Goal: Task Accomplishment & Management: Manage account settings

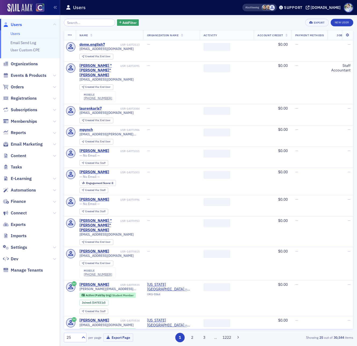
click at [105, 6] on div "Users" at bounding box center [146, 7] width 160 height 10
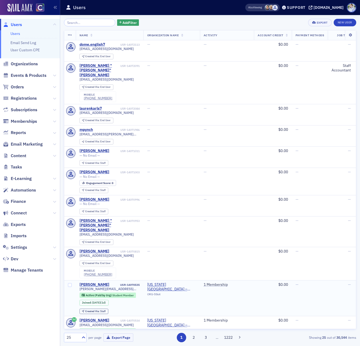
drag, startPoint x: 167, startPoint y: 12, endPoint x: 329, endPoint y: 298, distance: 329.0
click at [168, 13] on header "Users Also Viewing Support cocpa.org" at bounding box center [210, 7] width 300 height 15
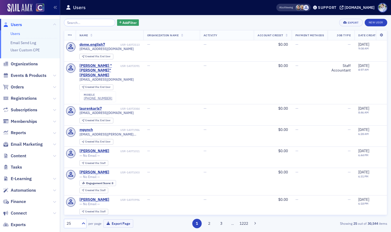
scroll to position [23, 0]
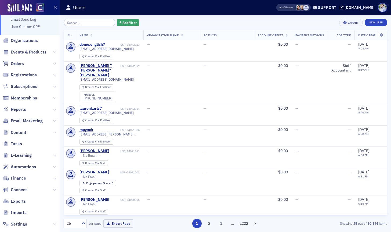
click at [21, 136] on span "Content" at bounding box center [30, 133] width 60 height 12
click at [20, 135] on span "Content" at bounding box center [30, 133] width 60 height 12
click at [20, 135] on span "Content" at bounding box center [19, 133] width 16 height 6
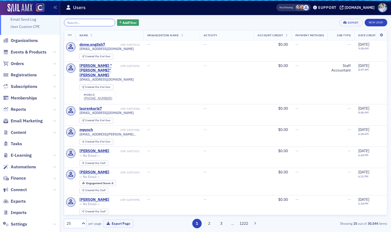
click at [65, 25] on input "search" at bounding box center [89, 23] width 51 height 8
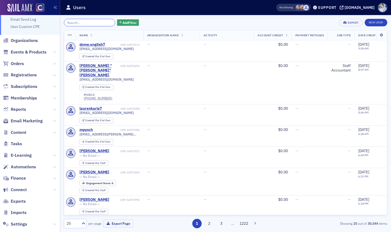
click at [83, 21] on input "search" at bounding box center [89, 23] width 51 height 8
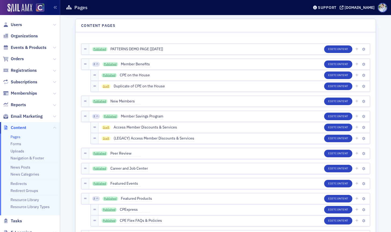
click at [88, 22] on header "Content Pages" at bounding box center [226, 25] width 300 height 13
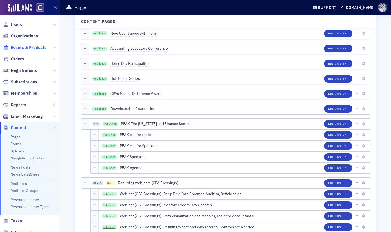
click at [17, 45] on span "Events & Products" at bounding box center [29, 48] width 36 height 6
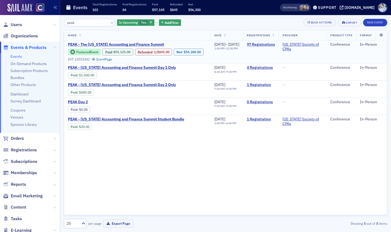
type input "peak"
click at [130, 57] on div "Featured Event Paid : $55,125.00 Refunded : 1 / $845.00 Net : $54,280.00 EVT-13…" at bounding box center [137, 55] width 139 height 13
click at [112, 60] on link "Event Page" at bounding box center [102, 59] width 20 height 4
click at [145, 42] on span "PEAK - The Colorado Accounting and Finance Summit" at bounding box center [116, 44] width 96 height 5
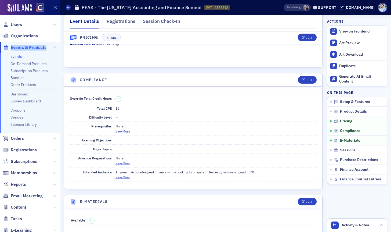
scroll to position [646, 0]
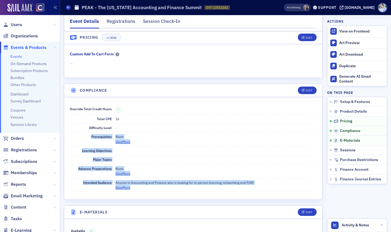
drag, startPoint x: 89, startPoint y: 138, endPoint x: 145, endPoint y: 187, distance: 73.7
click at [144, 187] on dl "Override Total Credit Hours Total CPE 16 Difficulty Level — Prerequisites None …" at bounding box center [193, 148] width 247 height 87
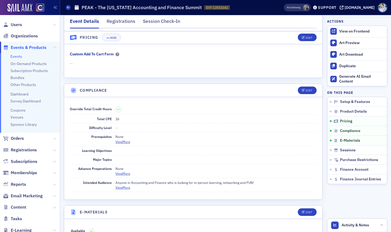
click at [145, 187] on dd "Anyone in Accounting and Finance who is looking for in-person learning, network…" at bounding box center [216, 185] width 201 height 14
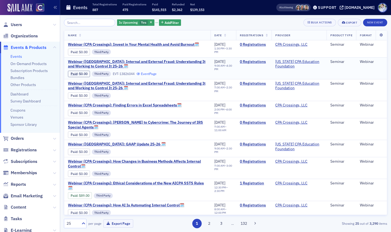
click at [147, 76] on link "Event Page" at bounding box center [147, 74] width 20 height 4
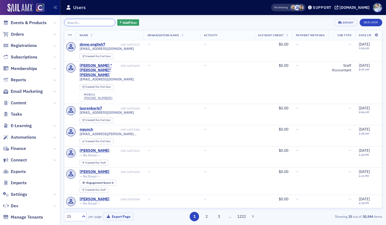
scroll to position [55, 0]
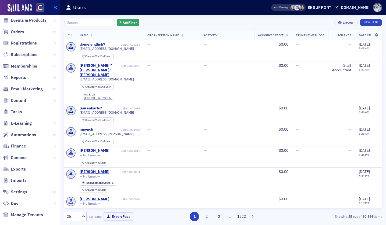
click at [23, 84] on span "Email Marketing" at bounding box center [30, 90] width 60 height 12
click at [23, 79] on span "Reports" at bounding box center [18, 78] width 15 height 6
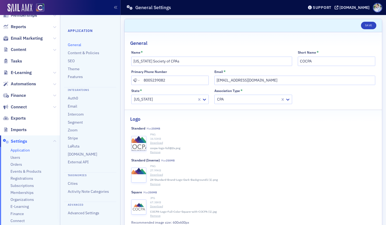
scroll to position [87, 0]
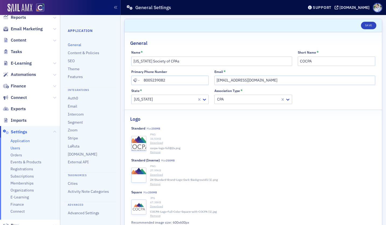
click at [18, 149] on span "Users" at bounding box center [15, 148] width 10 height 5
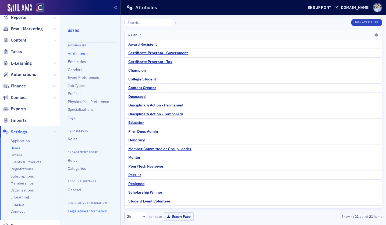
click at [78, 213] on link "Legislative Information" at bounding box center [88, 211] width 40 height 5
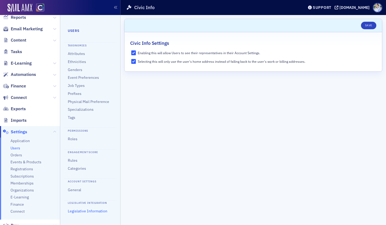
click at [223, 158] on form "Scroll to Save Civic Info Settings Enabling this will allow Users to see their …" at bounding box center [253, 120] width 258 height 203
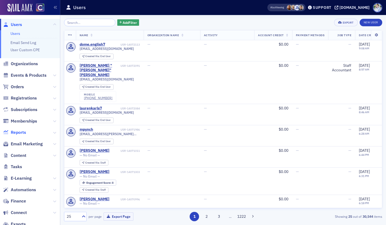
click at [18, 130] on span "Reports" at bounding box center [30, 133] width 60 height 12
click at [18, 131] on span "Reports" at bounding box center [18, 133] width 15 height 6
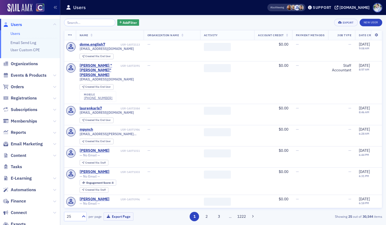
click at [130, 19] on div "Add Filter" at bounding box center [101, 23] width 75 height 8
click at [130, 23] on span "Add Filter" at bounding box center [130, 22] width 14 height 5
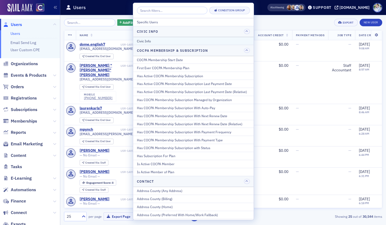
click at [148, 40] on div "Civic Info" at bounding box center [193, 41] width 113 height 5
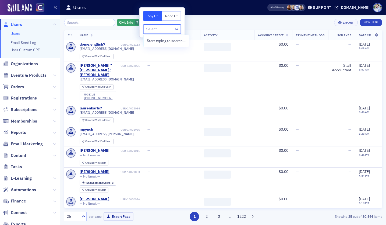
click at [161, 33] on div "Select..." at bounding box center [162, 28] width 38 height 9
type input "a"
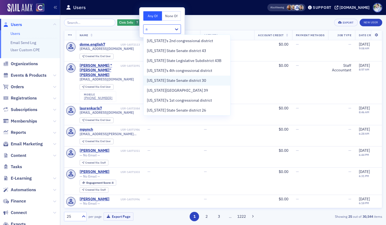
click at [199, 81] on span "Colorado State Senate district 30" at bounding box center [176, 81] width 59 height 6
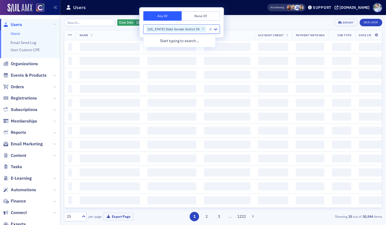
drag, startPoint x: 228, startPoint y: 7, endPoint x: 250, endPoint y: 32, distance: 33.1
click at [228, 7] on div "Users" at bounding box center [158, 7] width 184 height 10
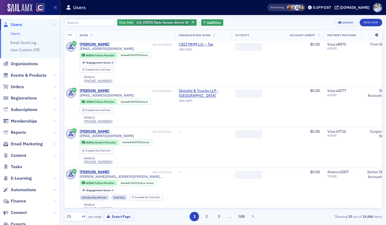
click at [376, 36] on icon at bounding box center [376, 35] width 11 height 3
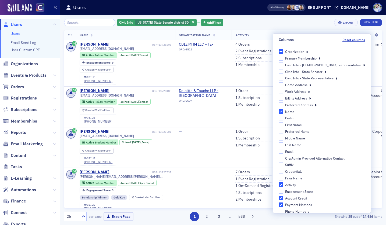
click at [363, 65] on icon at bounding box center [364, 64] width 2 height 5
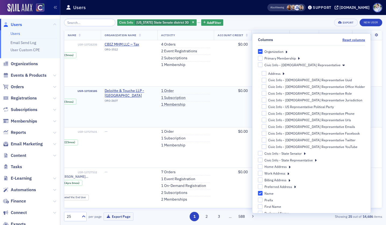
scroll to position [0, 90]
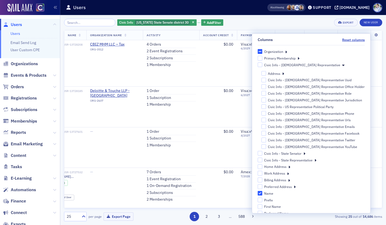
click at [316, 161] on icon at bounding box center [315, 160] width 2 height 5
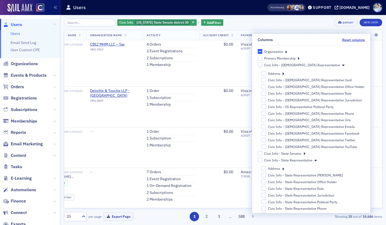
click at [305, 154] on icon at bounding box center [304, 153] width 2 height 5
click at [326, 87] on div "Civic Info - US Representative Office Holder" at bounding box center [316, 87] width 97 height 5
click at [266, 87] on input "Civic Info - US Representative Office Holder" at bounding box center [263, 86] width 5 height 5
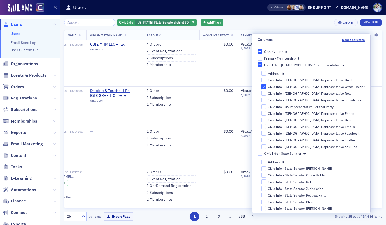
checkbox input "true"
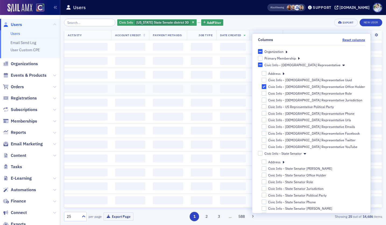
scroll to position [0, 174]
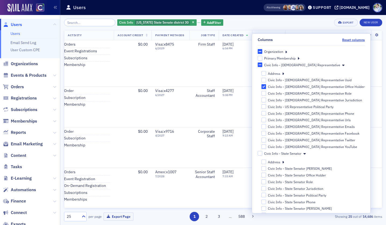
click at [290, 20] on div "Civic Info Colorado State Senate district 30 Add Filter Export New User" at bounding box center [223, 23] width 318 height 8
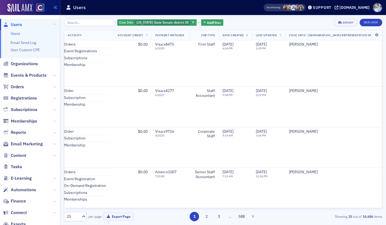
click at [377, 39] on th at bounding box center [376, 35] width 11 height 10
click at [377, 36] on icon at bounding box center [376, 35] width 11 height 3
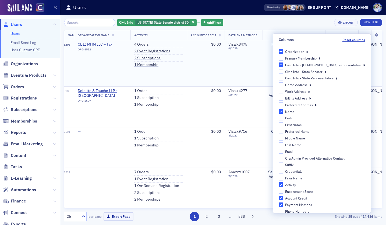
scroll to position [0, 177]
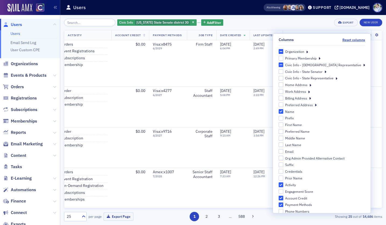
drag, startPoint x: 184, startPoint y: 23, endPoint x: 157, endPoint y: 23, distance: 26.9
click at [192, 23] on icon "button" at bounding box center [193, 22] width 2 height 3
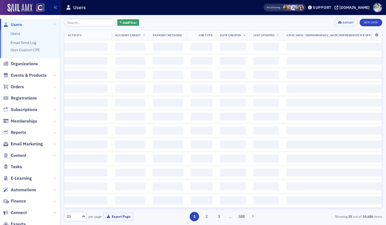
click at [143, 22] on div "Add Filter Export New User" at bounding box center [223, 23] width 318 height 8
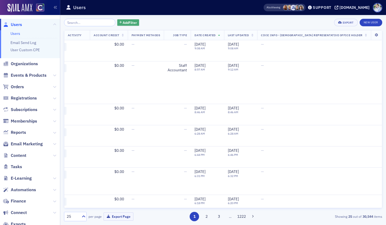
scroll to position [0, 139]
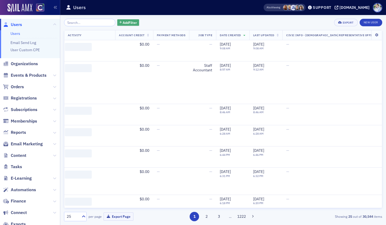
click at [132, 23] on button "Add Filter" at bounding box center [128, 22] width 22 height 7
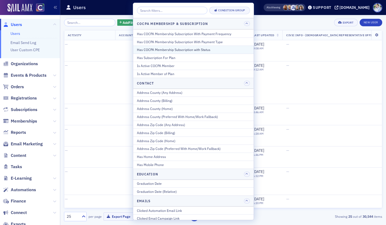
scroll to position [109, 0]
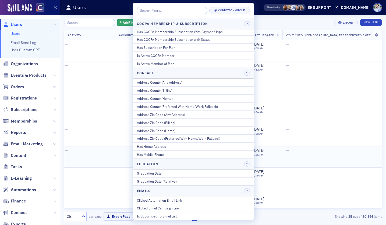
drag, startPoint x: 171, startPoint y: 148, endPoint x: 99, endPoint y: 150, distance: 72.3
click at [99, 150] on body "Prod Users Users Email Send Log User Custom CPE Organizations Events & Products…" at bounding box center [193, 112] width 386 height 225
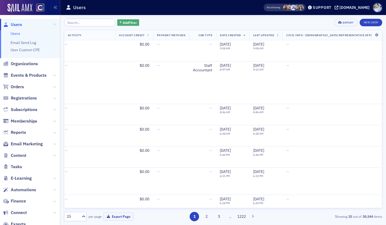
click at [123, 23] on span "Add Filter" at bounding box center [130, 22] width 14 height 5
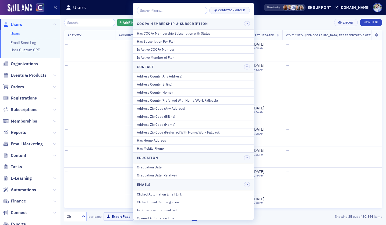
scroll to position [114, 0]
click at [160, 142] on div "Has Home Address" at bounding box center [193, 140] width 113 height 5
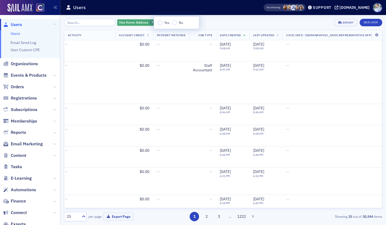
click at [156, 22] on icon "button" at bounding box center [157, 22] width 2 height 3
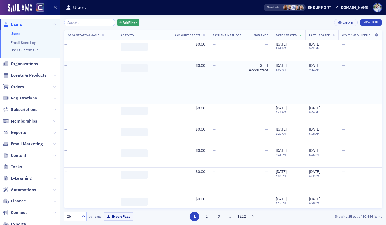
scroll to position [0, 0]
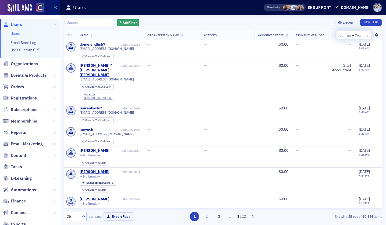
click at [374, 35] on icon at bounding box center [376, 35] width 11 height 3
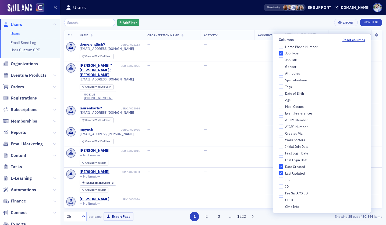
scroll to position [193, 0]
click at [357, 38] on button "Reset columns" at bounding box center [353, 40] width 23 height 4
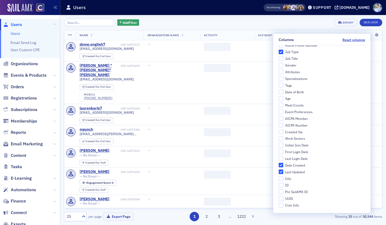
click at [233, 20] on div "Add Filter Export New User" at bounding box center [223, 23] width 318 height 8
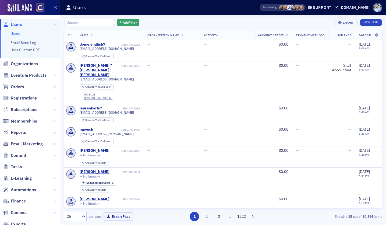
click at [188, 10] on div "Users" at bounding box center [154, 7] width 177 height 10
click at [117, 23] on button "Add Filter" at bounding box center [128, 22] width 22 height 7
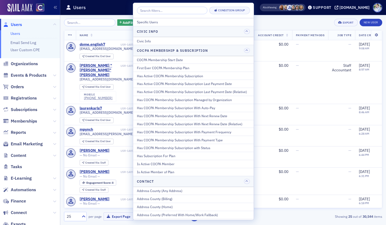
click at [117, 11] on div "Users" at bounding box center [154, 7] width 177 height 10
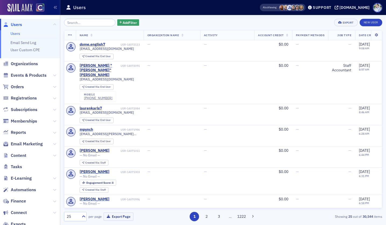
click at [153, 16] on div "Add Filter Export New User Name Organization Name Activity Account Credit Payme…" at bounding box center [223, 120] width 318 height 210
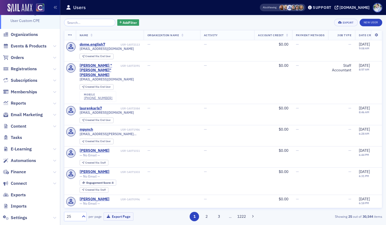
scroll to position [37, 0]
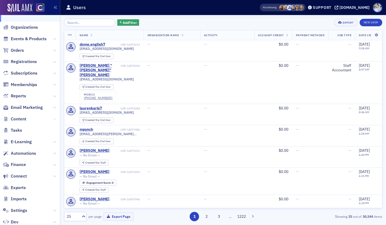
click at [53, 120] on icon at bounding box center [54, 119] width 3 height 3
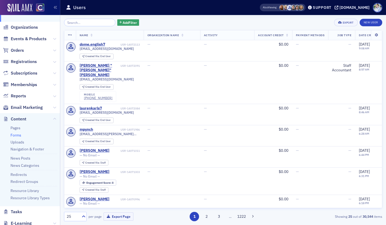
click at [18, 136] on link "Forms" at bounding box center [15, 135] width 11 height 5
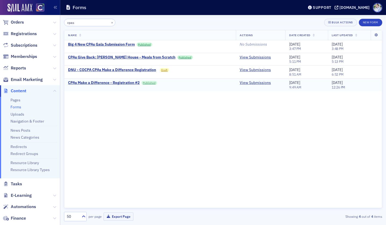
type input "cpas"
click at [149, 82] on link "Published" at bounding box center [149, 83] width 16 height 4
click at [110, 24] on button "×" at bounding box center [112, 22] width 5 height 5
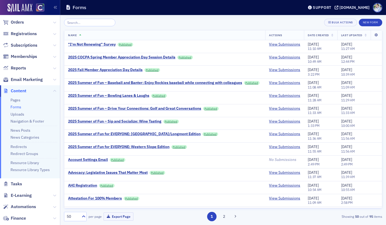
click at [176, 13] on header "Forms Support cocpa.org" at bounding box center [222, 7] width 325 height 15
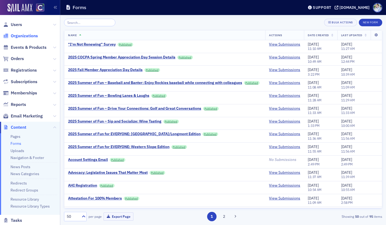
scroll to position [1, 0]
click at [21, 33] on span "Organizations" at bounding box center [24, 36] width 27 height 6
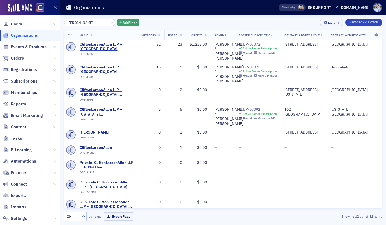
type input "clifton"
click at [247, 65] on div "SUB-707070" at bounding box center [257, 67] width 38 height 5
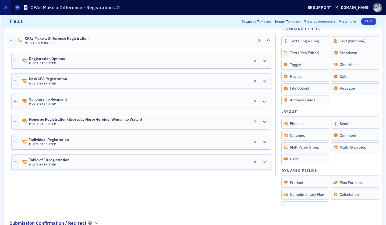
scroll to position [99, 0]
click at [72, 64] on div "Registration Options Multi-Step Step Edit" at bounding box center [145, 60] width 252 height 15
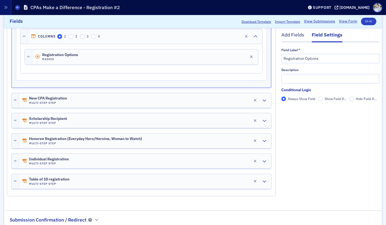
scroll to position [144, 0]
click at [72, 144] on h4 "Multi-Step Step" at bounding box center [85, 142] width 113 height 3
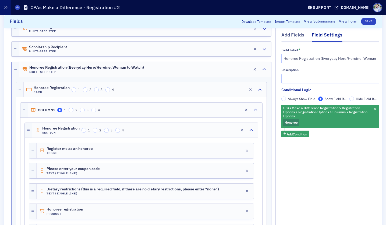
scroll to position [211, 0]
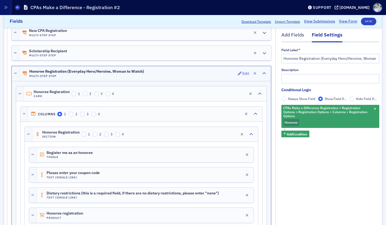
click at [51, 70] on span "Honoree Registration (Everyday Hero/Heroine, Woman to Watch)" at bounding box center [86, 72] width 114 height 4
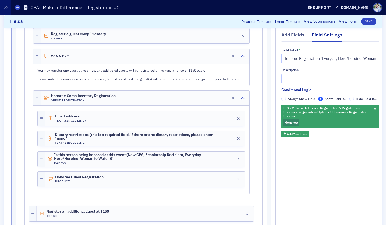
scroll to position [729, 0]
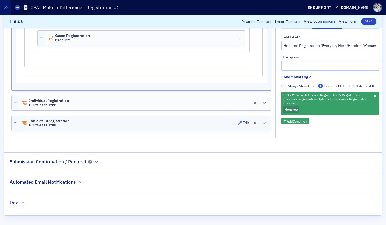
click at [40, 124] on h4 "Multi-Step Step" at bounding box center [49, 125] width 40 height 3
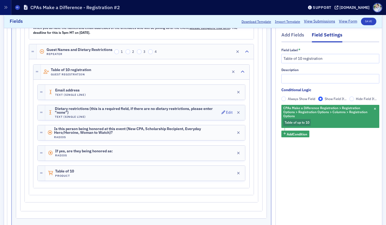
scroll to position [1014, 0]
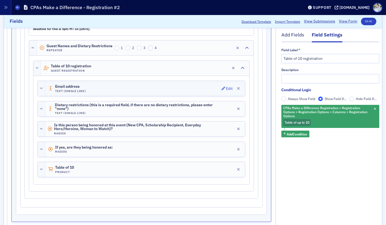
click at [80, 88] on span "Email address" at bounding box center [70, 87] width 30 height 4
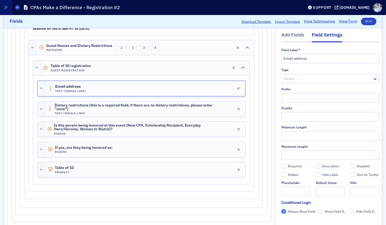
click at [308, 84] on div "Type Select… Prefix Postfix Minimum Length Maximum Length Required Description …" at bounding box center [330, 132] width 98 height 128
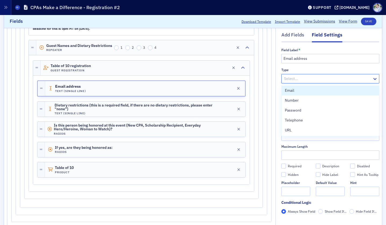
click at [307, 79] on div at bounding box center [327, 79] width 88 height 7
click at [305, 93] on div "Email" at bounding box center [330, 91] width 91 height 6
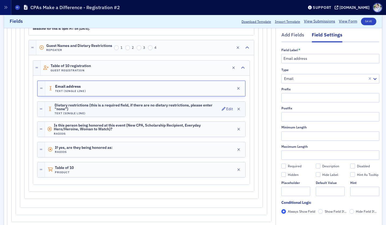
click at [107, 113] on h4 "Text (Single Line)" at bounding box center [137, 113] width 165 height 3
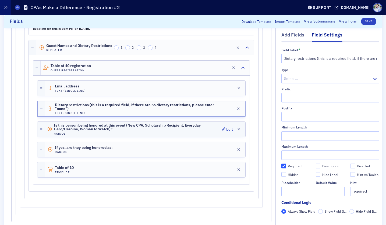
click at [91, 133] on h4 "Radios" at bounding box center [137, 133] width 166 height 3
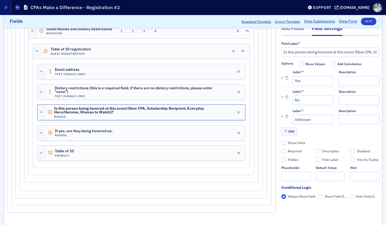
scroll to position [1026, 0]
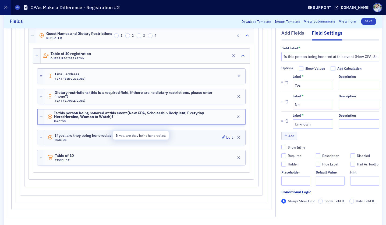
click at [84, 137] on span "If yes, are they being honored as:" at bounding box center [84, 136] width 58 height 4
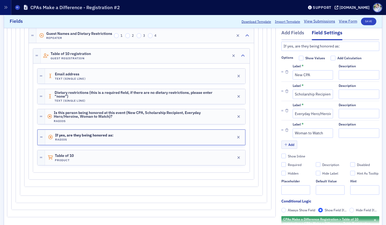
scroll to position [0, 0]
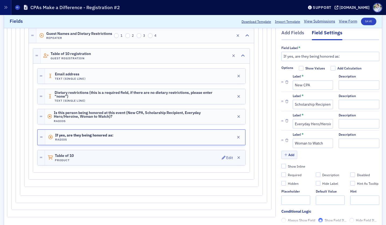
click at [123, 162] on div "Table of 10 Product Edit" at bounding box center [145, 158] width 200 height 15
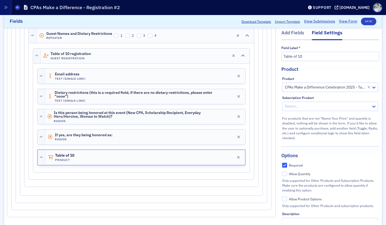
click at [285, 165] on input "Required" at bounding box center [284, 165] width 5 height 5
checkbox input "false"
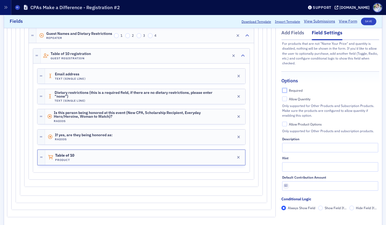
scroll to position [82, 0]
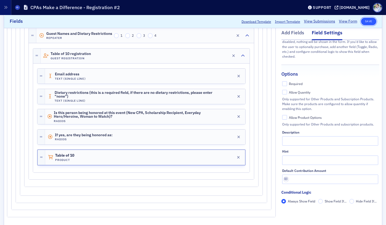
click at [366, 22] on button "Save" at bounding box center [368, 22] width 15 height 8
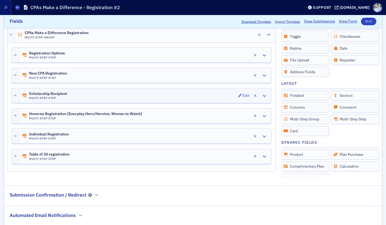
scroll to position [119, 0]
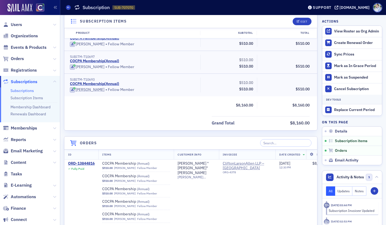
scroll to position [526, 0]
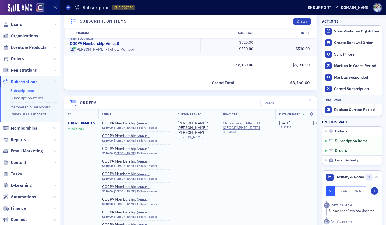
click at [85, 122] on div "ORD-13844816" at bounding box center [81, 123] width 27 height 5
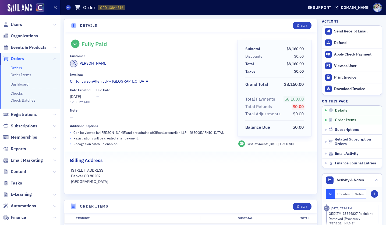
click at [257, 14] on header "Orders Order ORD-13844816 13844816 Support cocpa.org" at bounding box center [222, 7] width 325 height 15
click at [277, 24] on header "Details Edit" at bounding box center [190, 25] width 253 height 13
drag, startPoint x: 69, startPoint y: 75, endPoint x: 89, endPoint y: 74, distance: 20.5
click at [89, 74] on div "Fully Paid Customer Becky Raebel Invoicee CliftonLarsonAllen LLP – Broomfield D…" at bounding box center [190, 113] width 253 height 162
click at [89, 74] on div "Invoicee" at bounding box center [150, 75] width 160 height 4
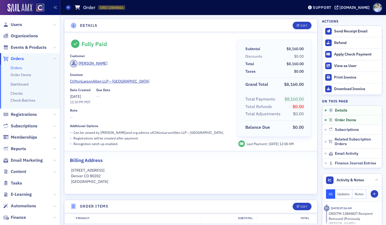
click at [97, 107] on div "Fully Paid Customer Becky Raebel Invoicee CliftonLarsonAllen LLP – Broomfield D…" at bounding box center [150, 94] width 160 height 108
drag, startPoint x: 72, startPoint y: 74, endPoint x: 92, endPoint y: 74, distance: 20.2
click at [92, 74] on div "Fully Paid Customer Becky Raebel Invoicee CliftonLarsonAllen LLP – Broomfield D…" at bounding box center [190, 113] width 253 height 162
click at [92, 74] on div "Invoicee" at bounding box center [150, 75] width 160 height 4
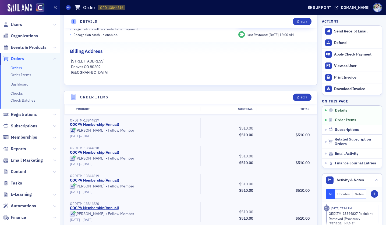
scroll to position [112, 0]
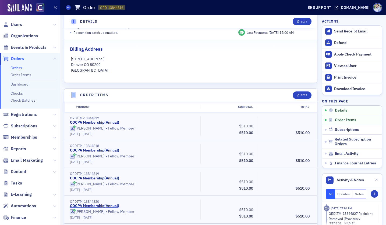
click at [160, 52] on div "Billing Address" at bounding box center [190, 46] width 241 height 13
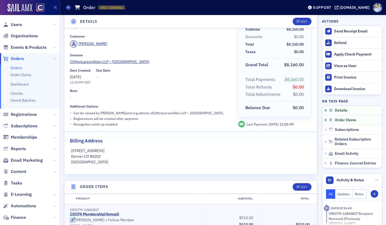
scroll to position [0, 0]
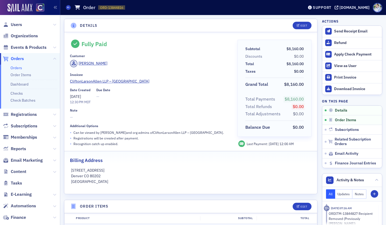
click at [114, 99] on div "Date Created 5/15/2025 12:30 PM MDT Due Date —" at bounding box center [150, 96] width 160 height 17
click at [116, 103] on div "Date Created 5/15/2025 12:30 PM MDT Due Date —" at bounding box center [150, 96] width 160 height 17
click at [299, 26] on icon "button" at bounding box center [297, 25] width 3 height 3
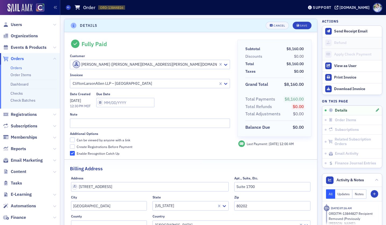
scroll to position [1, 0]
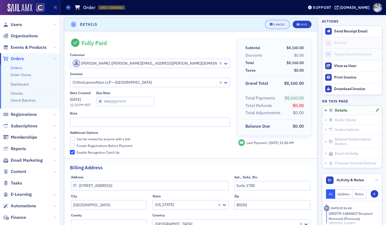
click at [278, 21] on div "Cancel Save" at bounding box center [286, 25] width 49 height 8
click at [278, 25] on div "Cancel" at bounding box center [278, 24] width 11 height 3
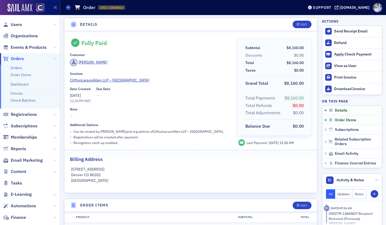
click at [101, 93] on span "—" at bounding box center [103, 96] width 14 height 6
click at [113, 97] on div "Date Created 5/15/2025 12:30 PM MDT Due Date —" at bounding box center [150, 95] width 160 height 17
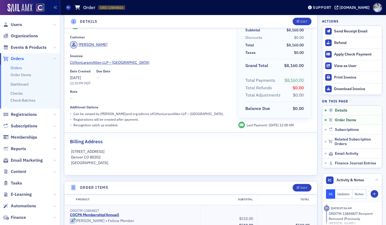
scroll to position [19, 0]
drag, startPoint x: 286, startPoint y: 80, endPoint x: 305, endPoint y: 79, distance: 19.1
click at [305, 79] on div "Total Payments $8,160.00 Total Refunds $0.00 Total Adjustments $0.00" at bounding box center [274, 88] width 73 height 22
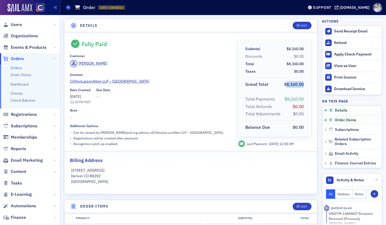
drag, startPoint x: 286, startPoint y: 85, endPoint x: 306, endPoint y: 84, distance: 20.2
click at [306, 84] on div "Grand Total $8,160.00" at bounding box center [274, 83] width 73 height 11
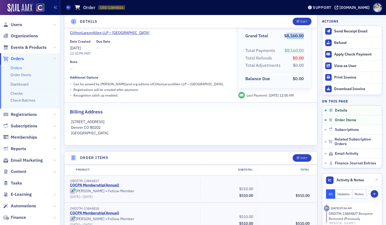
scroll to position [63, 0]
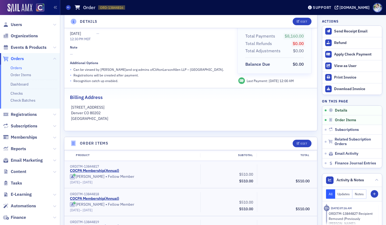
click at [159, 101] on div "Billing Address" at bounding box center [190, 94] width 241 height 13
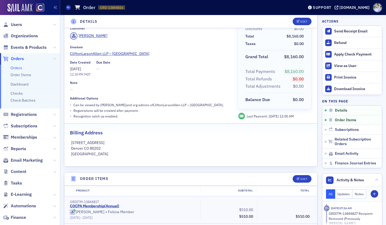
scroll to position [24, 0]
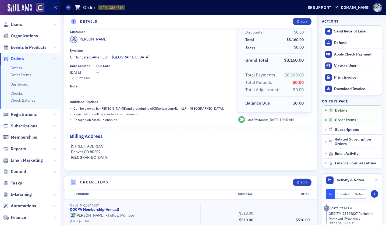
click at [139, 77] on div "Date Created 5/15/2025 12:30 PM MDT Due Date —" at bounding box center [150, 72] width 160 height 17
click at [157, 9] on div "Orders Order ORD-13844816 13844816" at bounding box center [181, 7] width 230 height 10
click at [149, 15] on header "Details Edit" at bounding box center [190, 21] width 253 height 13
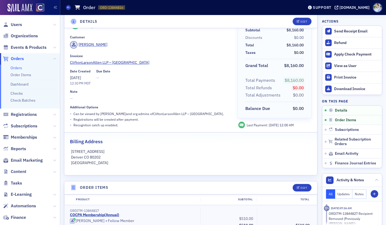
scroll to position [0, 0]
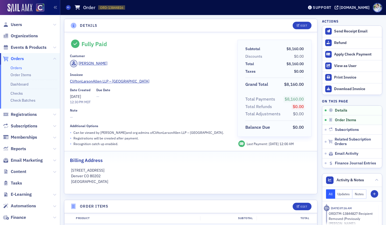
click at [171, 20] on header "Details Edit" at bounding box center [190, 25] width 253 height 13
drag, startPoint x: 180, startPoint y: 12, endPoint x: 146, endPoint y: 13, distance: 34.2
click at [180, 12] on div "Orders Order ORD-13844816 13844816" at bounding box center [181, 7] width 230 height 10
drag, startPoint x: 287, startPoint y: 85, endPoint x: 301, endPoint y: 86, distance: 14.0
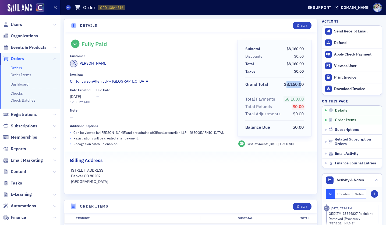
click at [301, 86] on span "$8,160.00" at bounding box center [294, 84] width 20 height 5
drag, startPoint x: 287, startPoint y: 86, endPoint x: 301, endPoint y: 86, distance: 14.2
click at [302, 86] on span "$8,160.00" at bounding box center [294, 84] width 20 height 5
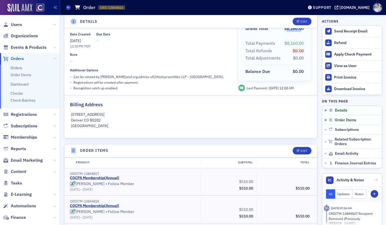
scroll to position [55, 0]
click at [203, 89] on div "• Recognition catch up enabled." at bounding box center [150, 89] width 160 height 6
drag, startPoint x: 70, startPoint y: 190, endPoint x: 109, endPoint y: 191, distance: 39.8
click at [109, 191] on div "ORDITM-13844817 COCPA Membership ( Annual ) Lindsay Ross • Fellow Member 5/15/2…" at bounding box center [133, 183] width 134 height 20
drag, startPoint x: 109, startPoint y: 191, endPoint x: 103, endPoint y: 192, distance: 5.9
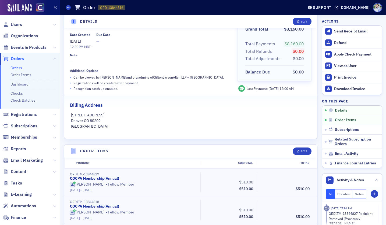
click at [103, 192] on div "5/15/2025 – 5/15/2026" at bounding box center [133, 190] width 127 height 4
click at [76, 191] on span "5/15/2025" at bounding box center [75, 190] width 10 height 4
click at [171, 69] on div "Additional Options" at bounding box center [150, 71] width 160 height 4
click at [222, 107] on div "Billing Address" at bounding box center [190, 102] width 241 height 13
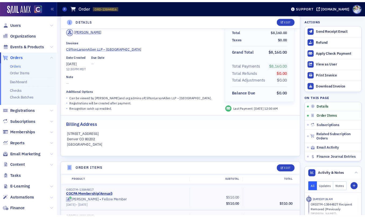
scroll to position [0, 0]
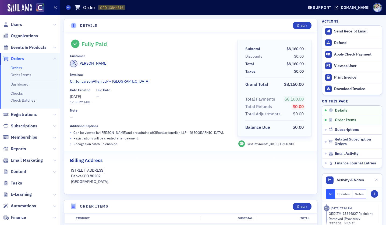
click at [153, 1] on header "Orders Order ORD-13844816 13844816 Support cocpa.org" at bounding box center [222, 7] width 325 height 15
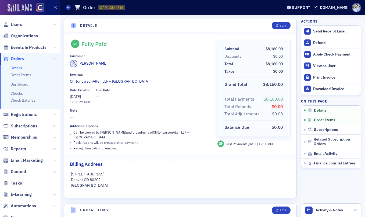
click at [22, 10] on img at bounding box center [20, 8] width 25 height 9
click at [14, 60] on span "Orders" at bounding box center [17, 59] width 13 height 6
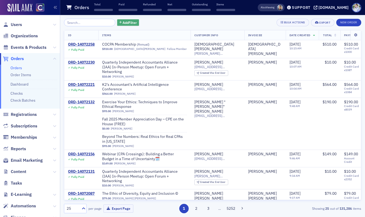
click at [123, 21] on span "Add Filter" at bounding box center [130, 22] width 14 height 5
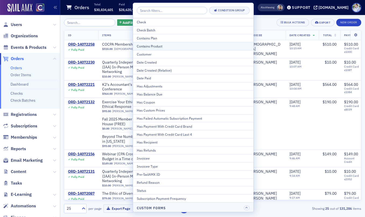
click at [151, 47] on div "Contains Product" at bounding box center [193, 46] width 113 height 5
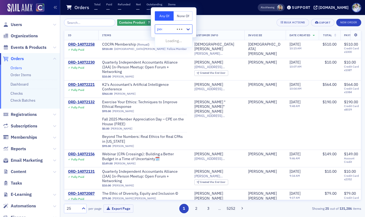
type input "peer"
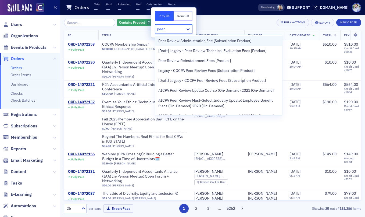
click at [199, 41] on span "Peer Review Administration Fee [Subscription Product]" at bounding box center [204, 41] width 93 height 6
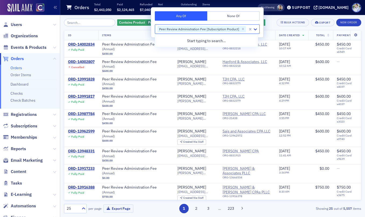
click at [128, 13] on div "$2,124,465" at bounding box center [125, 9] width 17 height 6
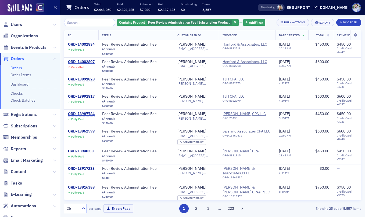
scroll to position [249, 0]
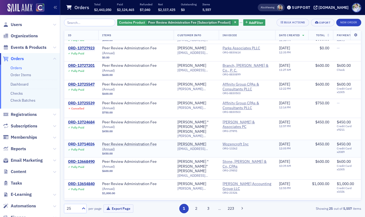
click at [88, 142] on div "ORD-13714026" at bounding box center [81, 144] width 27 height 5
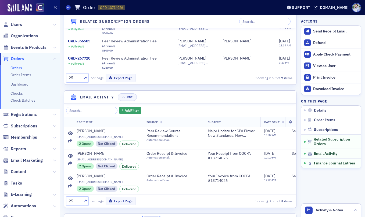
click at [161, 217] on button "Show" at bounding box center [151, 221] width 20 height 8
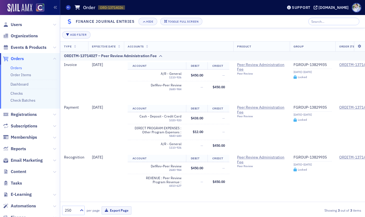
scroll to position [482, 0]
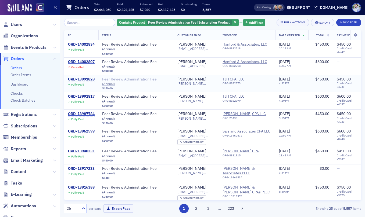
scroll to position [249, 0]
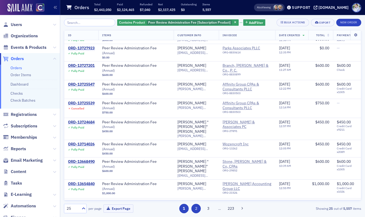
click at [199, 206] on button "2" at bounding box center [195, 208] width 9 height 9
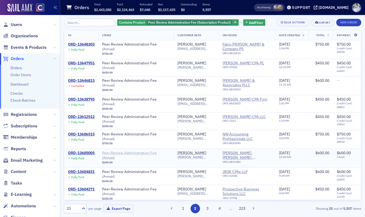
scroll to position [252, 0]
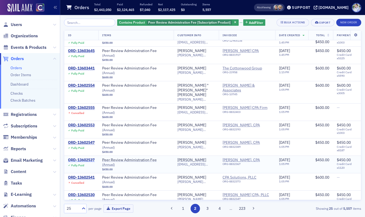
click at [79, 158] on div "ORD-13602537" at bounding box center [81, 160] width 27 height 5
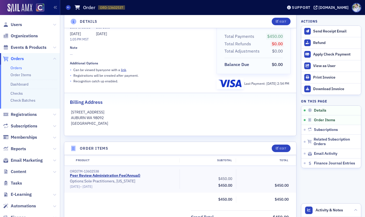
scroll to position [11, 0]
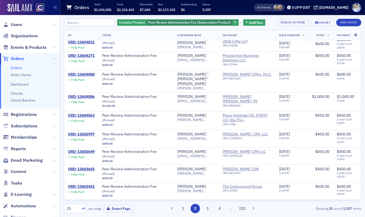
scroll to position [252, 0]
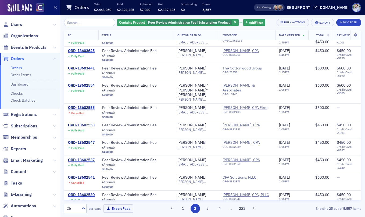
click at [84, 210] on div "ORD-13602529" at bounding box center [81, 212] width 27 height 5
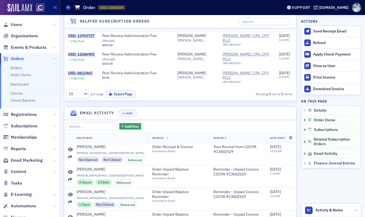
scroll to position [503, 0]
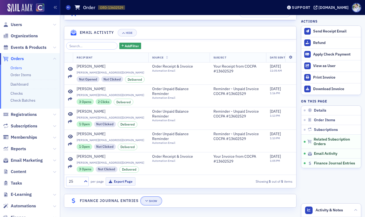
click at [146, 200] on button "Show" at bounding box center [151, 202] width 20 height 8
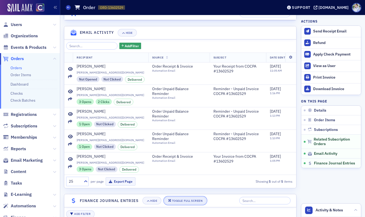
click at [180, 200] on div "Toggle Full Screen" at bounding box center [187, 201] width 30 height 3
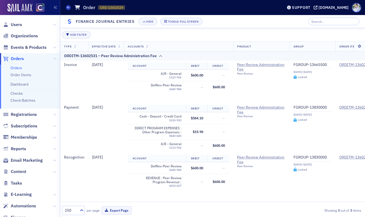
click at [238, 21] on header "Finance Journal Entries Hide Toggle Full Screen" at bounding box center [212, 21] width 305 height 13
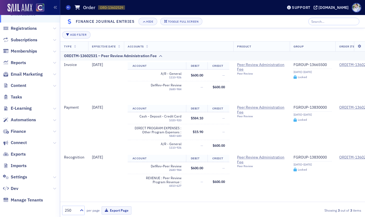
click at [123, 33] on div "Add Filter" at bounding box center [212, 35] width 301 height 8
click at [181, 8] on div "Orders Order ORD-13602529 13602529" at bounding box center [170, 7] width 209 height 10
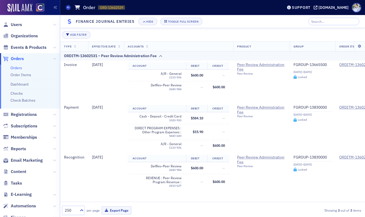
click at [15, 66] on link "Orders" at bounding box center [16, 68] width 12 height 5
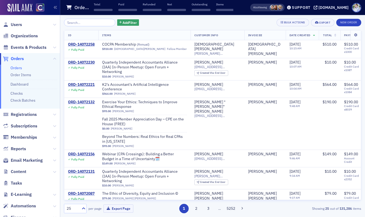
click at [137, 23] on div "Add Filter Bulk Actions Export New Order" at bounding box center [212, 23] width 297 height 8
click at [128, 24] on span "Add Filter" at bounding box center [130, 22] width 14 height 5
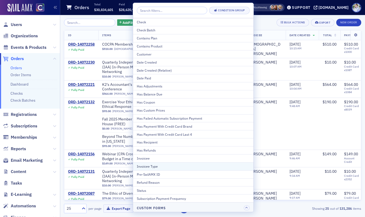
scroll to position [9, 0]
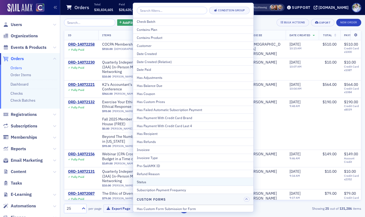
click at [159, 181] on div "Status" at bounding box center [193, 182] width 113 height 5
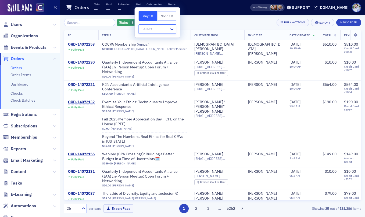
click at [161, 32] on div at bounding box center [155, 29] width 28 height 7
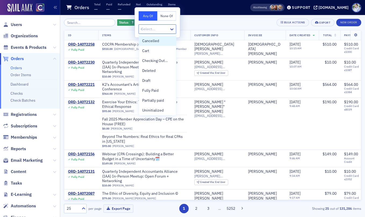
type input "un"
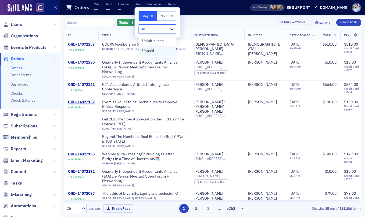
click at [153, 52] on span "Unpaid" at bounding box center [148, 51] width 12 height 6
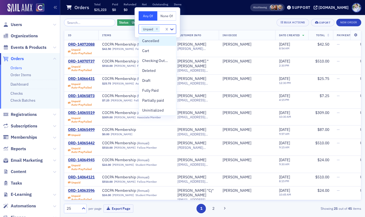
click at [216, 16] on div "Status Unpaid Add Filter Bulk Actions Export New Order ID Items Customer Info I…" at bounding box center [212, 116] width 297 height 202
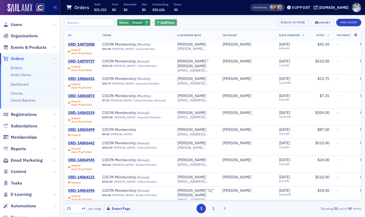
click at [165, 23] on span "Add Filter" at bounding box center [167, 22] width 14 height 5
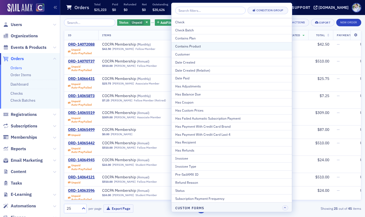
click at [193, 45] on div "Contains Product" at bounding box center [231, 46] width 113 height 5
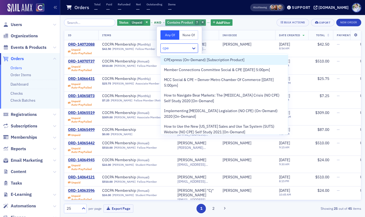
type input "cpe"
click at [202, 22] on icon "button" at bounding box center [203, 22] width 2 height 3
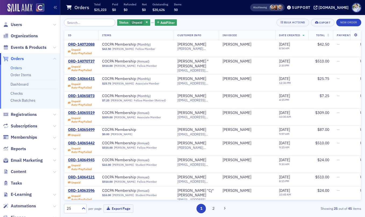
click at [200, 5] on div "Orders Total $21,223 Paid $0 Refunded $0 Net $0 Outstanding $20,626 Items 50" at bounding box center [149, 8] width 167 height 14
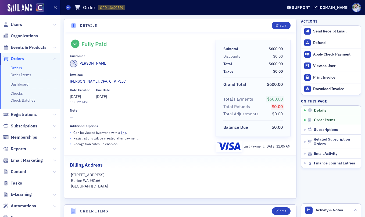
click at [163, 9] on div "Orders Order ORD-13602529 13602529" at bounding box center [170, 7] width 209 height 10
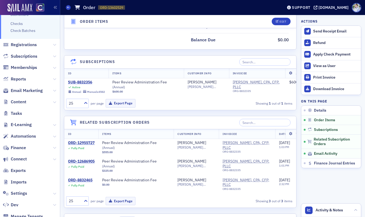
scroll to position [74, 0]
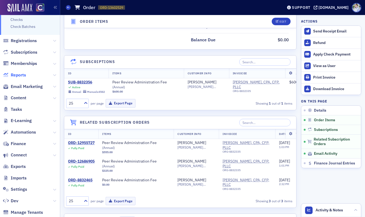
click at [20, 75] on span "Reports" at bounding box center [18, 75] width 15 height 6
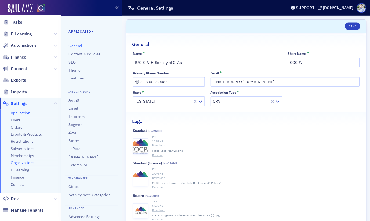
scroll to position [124, 0]
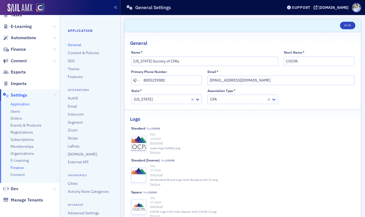
click at [21, 169] on span "Finance" at bounding box center [16, 168] width 13 height 5
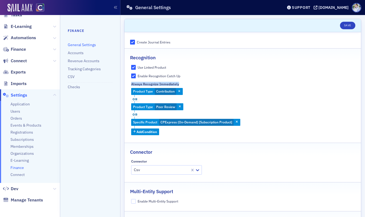
drag, startPoint x: 131, startPoint y: 85, endPoint x: 181, endPoint y: 84, distance: 49.5
click at [181, 84] on div "Always Recognize Immediately" at bounding box center [242, 84] width 223 height 4
drag, startPoint x: 132, startPoint y: 85, endPoint x: 174, endPoint y: 83, distance: 42.8
click at [174, 83] on div "Always Recognize Immediately" at bounding box center [155, 84] width 48 height 4
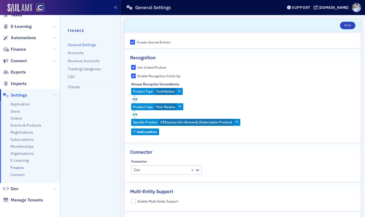
click at [182, 84] on div "Always Recognize Immediately" at bounding box center [242, 84] width 223 height 4
click at [164, 100] on div "Product Type Contribution or Product Type Peer Review or Specific Product CPExp…" at bounding box center [242, 111] width 223 height 47
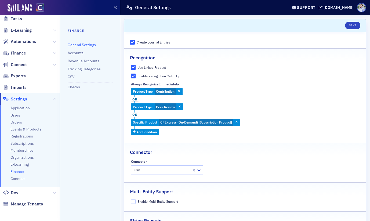
scroll to position [120, 0]
click at [207, 26] on header "Save" at bounding box center [245, 25] width 242 height 13
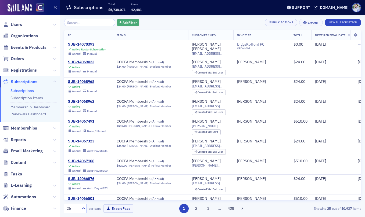
click at [124, 20] on span "Add Filter" at bounding box center [130, 22] width 14 height 5
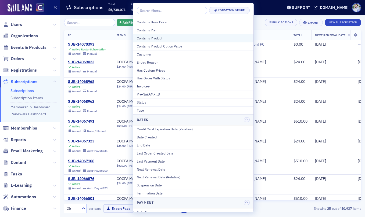
click at [155, 37] on div "Contains Product" at bounding box center [193, 38] width 113 height 5
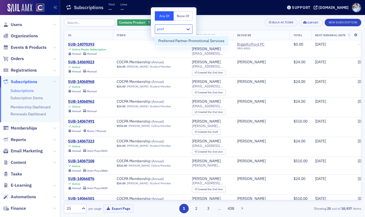
type input "prefe"
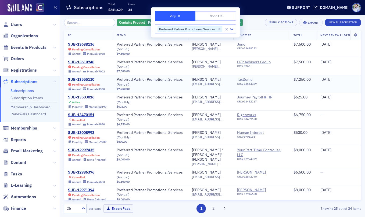
drag, startPoint x: 135, startPoint y: 12, endPoint x: 127, endPoint y: 76, distance: 64.7
click at [135, 12] on div "34" at bounding box center [131, 9] width 7 height 6
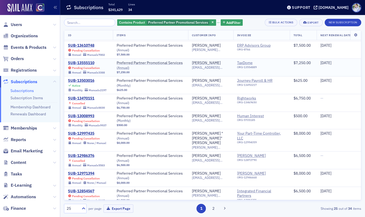
scroll to position [7, 0]
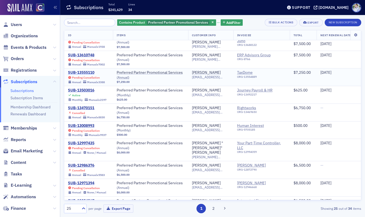
click at [83, 73] on div "SUB-13555110" at bounding box center [86, 72] width 37 height 5
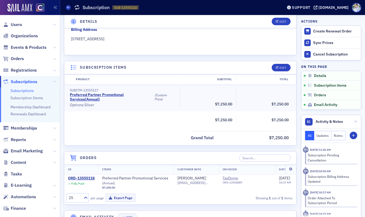
scroll to position [118, 0]
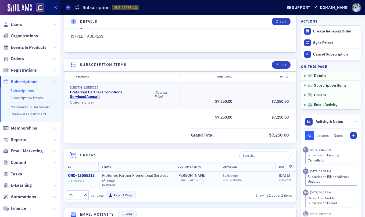
click at [79, 178] on span "Fully Paid" at bounding box center [81, 180] width 27 height 5
click at [79, 177] on div "ORD-13555118" at bounding box center [81, 176] width 27 height 5
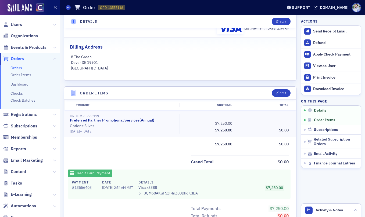
drag, startPoint x: 69, startPoint y: 133, endPoint x: 124, endPoint y: 134, distance: 55.1
click at [124, 134] on div "ORDITM-13555119 Preferred Partner Promotional Services ( Annual ) • Options: Si…" at bounding box center [180, 123] width 232 height 27
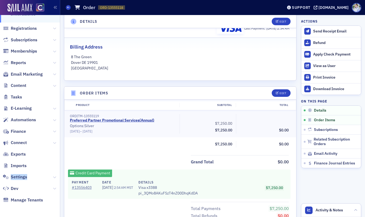
drag, startPoint x: 17, startPoint y: 178, endPoint x: 124, endPoint y: 162, distance: 108.6
click at [124, 162] on div "Prod Users Organizations Events & Products Orders Orders Order Items Dashboard …" at bounding box center [182, 108] width 365 height 217
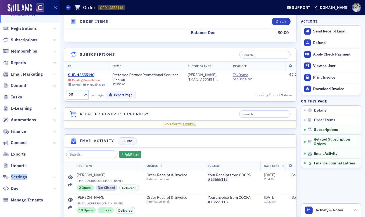
scroll to position [363, 0]
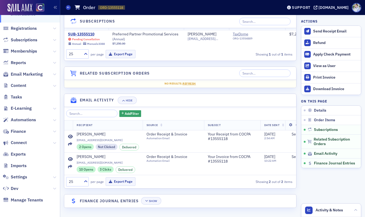
click at [151, 196] on header "Finance Journal Entries Show" at bounding box center [180, 201] width 232 height 13
click at [151, 199] on button "Show" at bounding box center [151, 202] width 20 height 8
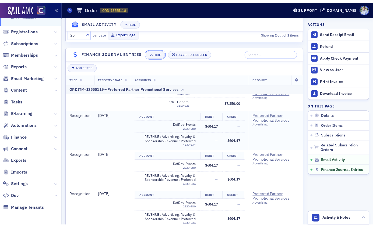
scroll to position [515, 0]
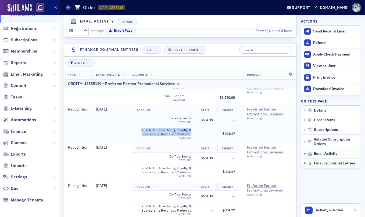
drag, startPoint x: 141, startPoint y: 130, endPoint x: 191, endPoint y: 135, distance: 49.9
click at [191, 135] on span "REVENUE : Advertising, Royalty, & Sponsorship Revenue : Preferred Partner Promo…" at bounding box center [164, 132] width 55 height 8
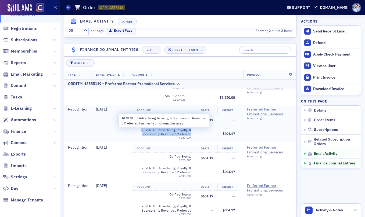
click at [191, 135] on span "REVENUE : Advertising, Royalty, & Sponsorship Revenue : Preferred Partner Promo…" at bounding box center [164, 132] width 55 height 8
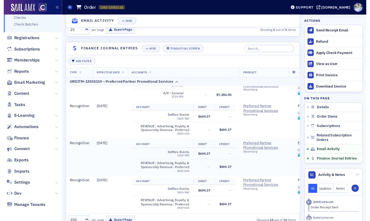
scroll to position [75, 0]
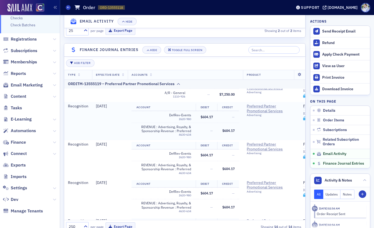
click at [117, 131] on td "11/19/2024" at bounding box center [110, 121] width 36 height 38
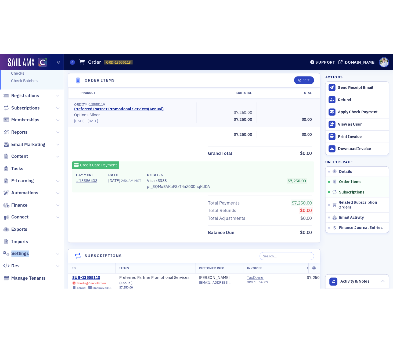
scroll to position [188, 0]
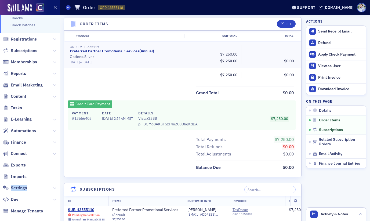
click at [105, 50] on link "Preferred Partner Promotional Services ( Annual )" at bounding box center [112, 51] width 84 height 5
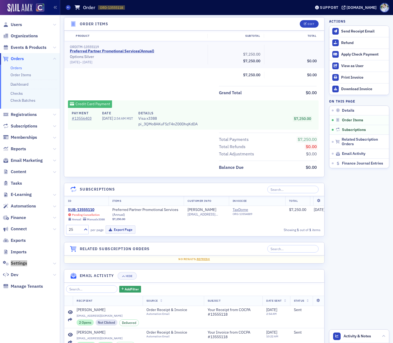
scroll to position [0, 0]
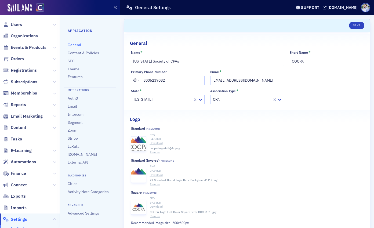
scroll to position [113, 0]
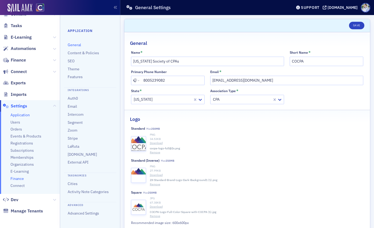
click at [20, 180] on span "Finance" at bounding box center [16, 178] width 13 height 5
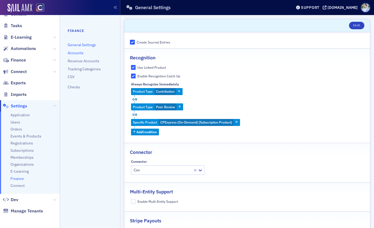
click at [76, 53] on link "Accounts" at bounding box center [76, 53] width 16 height 5
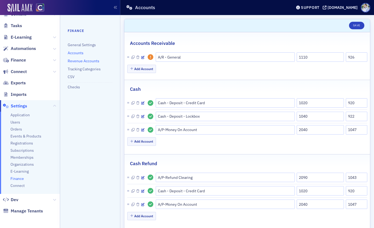
click at [86, 60] on link "Revenue Accounts" at bounding box center [84, 61] width 32 height 5
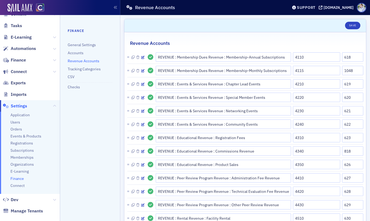
click at [105, 120] on nav "Finance General Settings Accounts Revenue Accounts Tracking Categories CSV Chec…" at bounding box center [90, 118] width 60 height 206
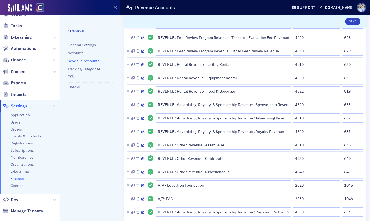
scroll to position [154, 0]
click at [80, 54] on link "Accounts" at bounding box center [76, 53] width 16 height 5
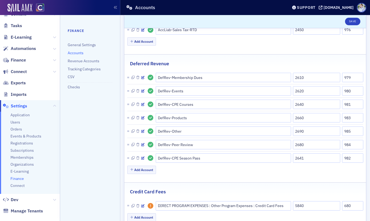
scroll to position [300, 0]
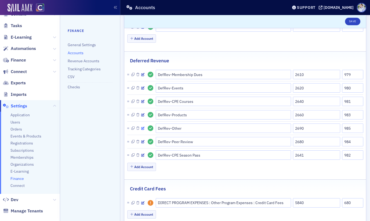
click at [144, 128] on icon "button" at bounding box center [142, 128] width 3 height 3
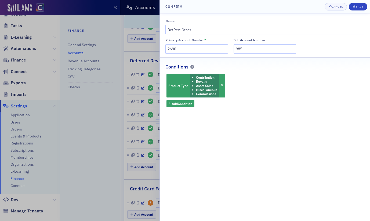
drag, startPoint x: 138, startPoint y: 128, endPoint x: 144, endPoint y: 112, distance: 17.9
click at [138, 128] on div at bounding box center [185, 110] width 370 height 221
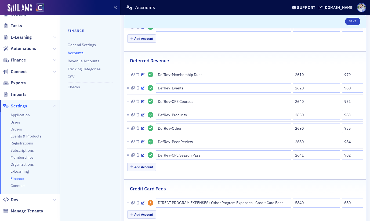
click at [142, 87] on icon "button" at bounding box center [142, 88] width 3 height 3
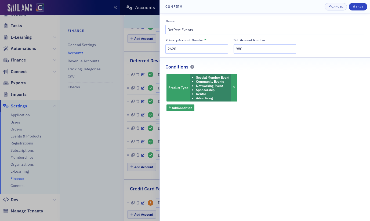
click at [139, 93] on div at bounding box center [185, 110] width 370 height 221
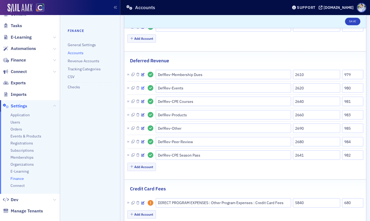
click at [144, 87] on icon "button" at bounding box center [142, 88] width 3 height 3
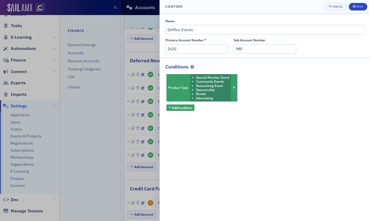
click at [143, 50] on div at bounding box center [185, 110] width 370 height 221
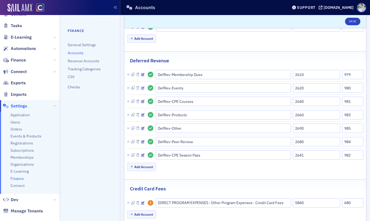
click at [144, 87] on icon "button" at bounding box center [142, 88] width 3 height 3
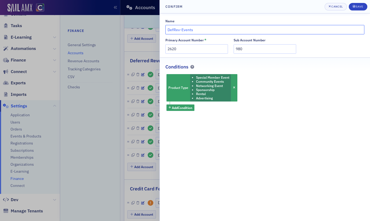
drag, startPoint x: 196, startPoint y: 29, endPoint x: 162, endPoint y: 30, distance: 33.9
click at [159, 28] on div "Confirm Cancel Save Name DefRev-Events Primary Account Number * 2620 Sub Accoun…" at bounding box center [185, 110] width 370 height 221
click at [197, 29] on input "DefRev-Events" at bounding box center [265, 29] width 199 height 9
click at [126, 116] on div at bounding box center [185, 110] width 370 height 221
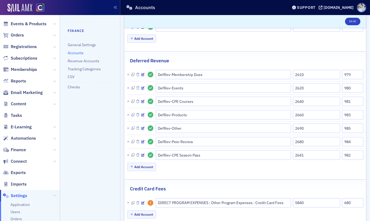
scroll to position [18, 0]
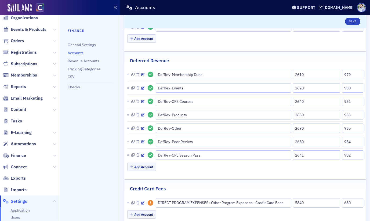
click at [53, 41] on icon at bounding box center [54, 41] width 3 height 3
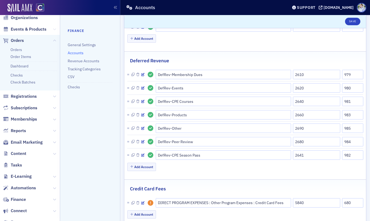
click at [53, 30] on icon at bounding box center [54, 29] width 3 height 3
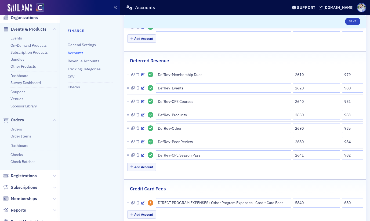
scroll to position [19, 0]
drag, startPoint x: 172, startPoint y: 128, endPoint x: 227, endPoint y: 129, distance: 54.6
click at [227, 129] on input "DefRev-Other" at bounding box center [223, 128] width 135 height 9
click at [142, 88] on icon "button" at bounding box center [142, 88] width 3 height 3
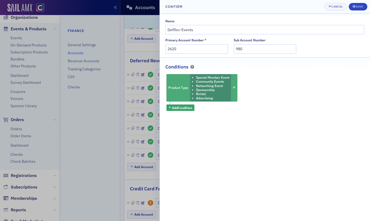
click at [195, 89] on ul "Special Member Event Community Events Networking Event Sponsorship Rental Adver…" at bounding box center [211, 88] width 38 height 25
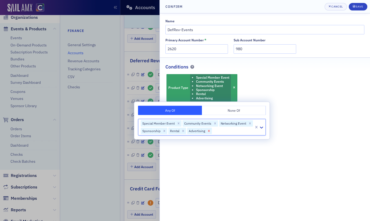
click at [208, 130] on icon "Remove Advertising" at bounding box center [209, 131] width 2 height 2
click at [229, 167] on div "Name DefRev-Events Primary Account Number * 2620 Sub Account Number 980 Conditi…" at bounding box center [265, 117] width 210 height 208
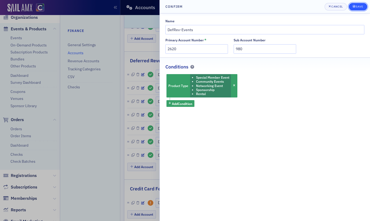
click at [363, 6] on div "Save" at bounding box center [359, 6] width 7 height 3
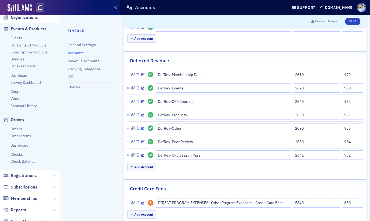
click at [143, 128] on icon "button" at bounding box center [142, 128] width 3 height 3
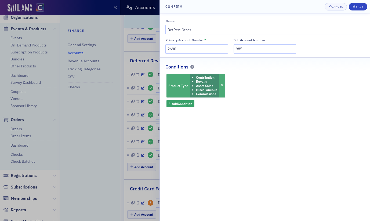
click at [202, 93] on li "Commissions" at bounding box center [206, 94] width 21 height 4
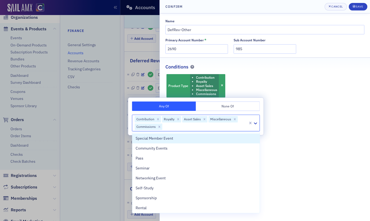
click at [191, 127] on div at bounding box center [205, 126] width 85 height 7
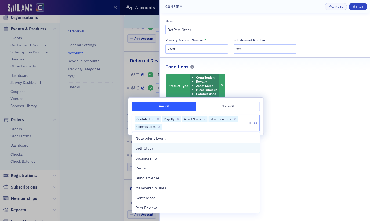
scroll to position [46, 0]
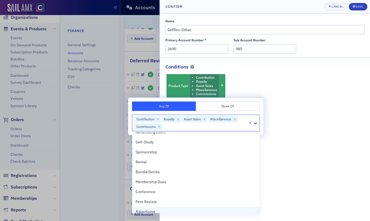
click at [157, 209] on div "Advertising" at bounding box center [196, 212] width 121 height 6
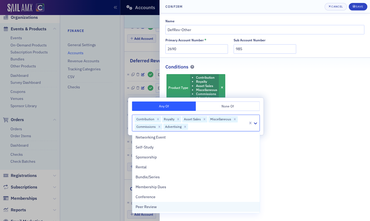
scroll to position [41, 0]
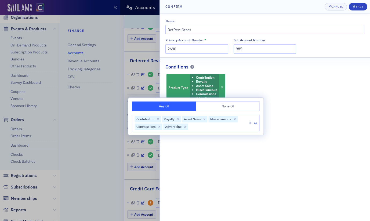
click at [305, 135] on div "Name DefRev-Other Primary Account Number * 2690 Sub Account Number 985 Conditio…" at bounding box center [265, 117] width 210 height 208
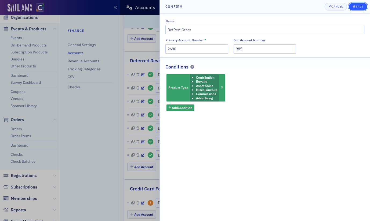
click at [356, 8] on div "Save" at bounding box center [359, 6] width 7 height 3
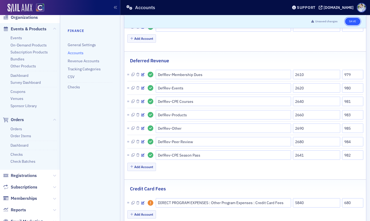
click at [355, 21] on button "Save" at bounding box center [352, 22] width 15 height 8
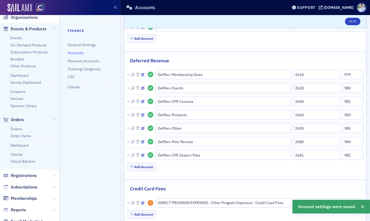
click at [179, 44] on fieldset "Tax AccLiab-Sales Tax-CO 2410 974 AccLiab-Sales Tax-[GEOGRAPHIC_DATA] 2430 975 …" at bounding box center [245, 12] width 242 height 71
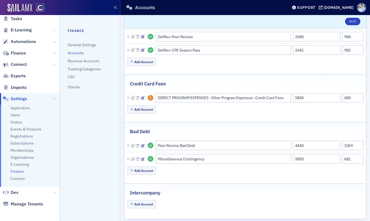
scroll to position [406, 0]
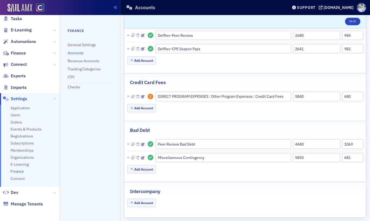
click at [75, 63] on li "Revenue Accounts" at bounding box center [90, 61] width 45 height 5
drag, startPoint x: 77, startPoint y: 61, endPoint x: 80, endPoint y: 62, distance: 2.8
click at [77, 61] on link "Revenue Accounts" at bounding box center [84, 61] width 32 height 5
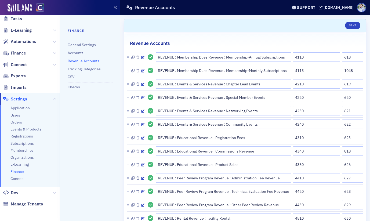
click at [77, 66] on ul "Finance General Settings Accounts Revenue Accounts Tracking Categories CSV Chec…" at bounding box center [90, 61] width 45 height 67
click at [77, 68] on link "Tracking Categories" at bounding box center [84, 69] width 33 height 5
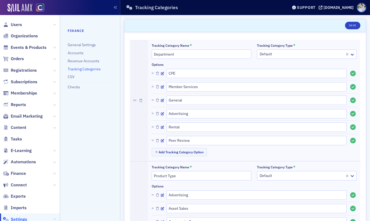
drag, startPoint x: 121, startPoint y: 46, endPoint x: 101, endPoint y: 47, distance: 19.6
click at [94, 63] on link "Revenue Accounts" at bounding box center [84, 61] width 32 height 5
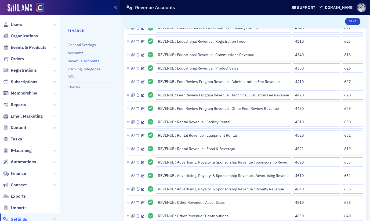
scroll to position [98, 0]
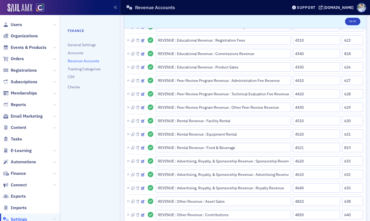
click at [82, 66] on ul "Finance General Settings Accounts Revenue Accounts Tracking Categories CSV Chec…" at bounding box center [90, 61] width 45 height 67
click at [83, 68] on link "Tracking Categories" at bounding box center [84, 69] width 33 height 5
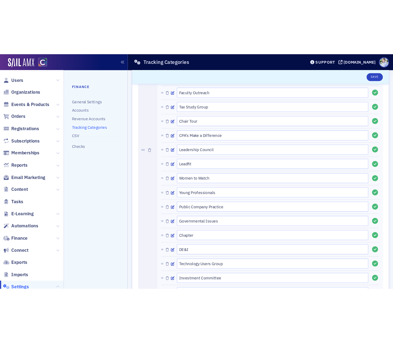
scroll to position [928, 0]
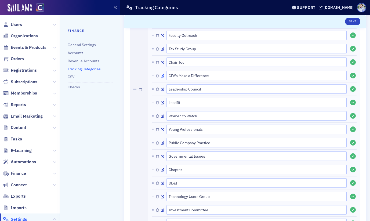
click at [162, 76] on icon "button" at bounding box center [162, 75] width 3 height 3
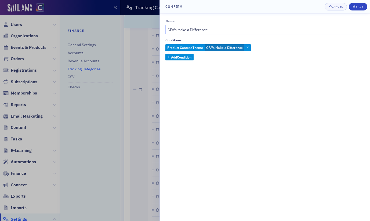
click at [199, 75] on div "Name CPA's Make a Difference Conditions Product Content Theme CPA's Make a Diff…" at bounding box center [265, 117] width 210 height 208
click at [143, 86] on div at bounding box center [185, 110] width 370 height 221
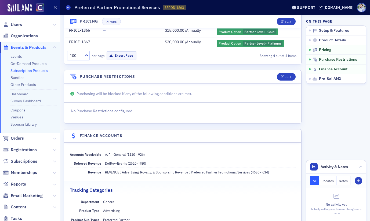
scroll to position [387, 0]
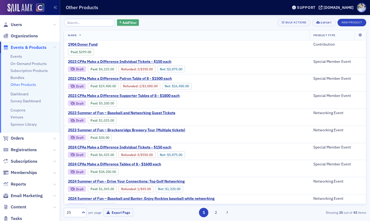
click at [128, 25] on span "Add Filter" at bounding box center [130, 22] width 14 height 5
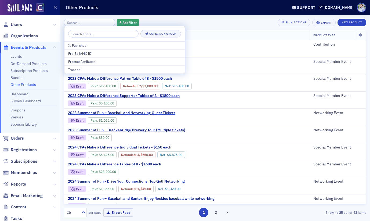
drag, startPoint x: 159, startPoint y: 15, endPoint x: 165, endPoint y: 35, distance: 20.9
click at [159, 15] on div "Add Filter Bulk Actions Export New Product Name Product Type 1904 Donor Fund Pa…" at bounding box center [215, 118] width 303 height 206
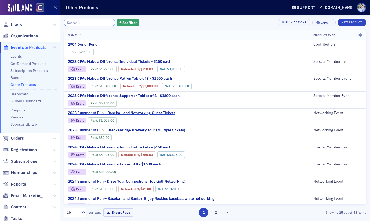
click at [98, 25] on input "search" at bounding box center [89, 23] width 51 height 8
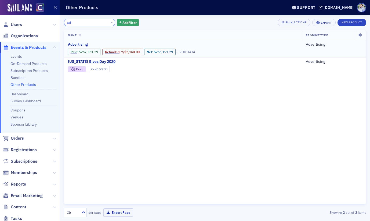
type input "ad"
click at [76, 43] on span "Advertising" at bounding box center [113, 44] width 90 height 5
click at [74, 52] on link "Paid" at bounding box center [74, 52] width 7 height 4
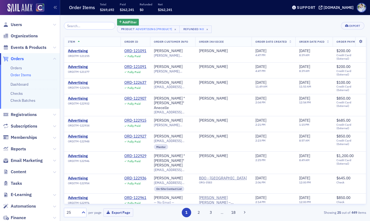
click at [290, 42] on th "Order Date Created" at bounding box center [274, 42] width 44 height 10
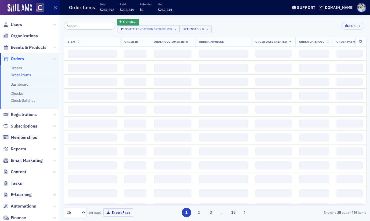
click at [290, 42] on th "Order Date Created" at bounding box center [274, 42] width 44 height 10
click at [282, 25] on div "Add Filter Product Advertising [Product] × Refunded No × Export" at bounding box center [215, 26] width 303 height 14
click at [266, 19] on div "Add Filter Product Advertising [Product] × Refunded No × Export" at bounding box center [215, 26] width 303 height 14
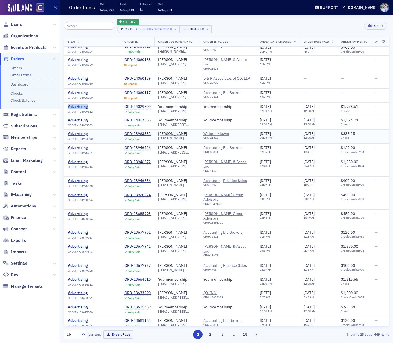
scroll to position [13, 0]
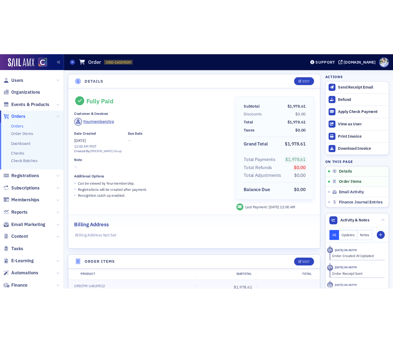
scroll to position [1, 0]
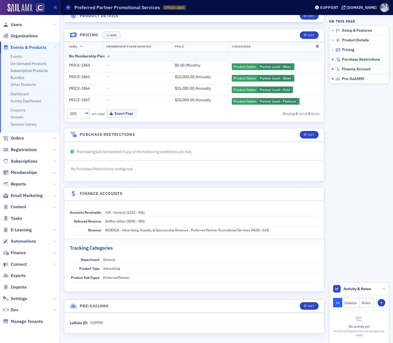
scroll to position [265, 0]
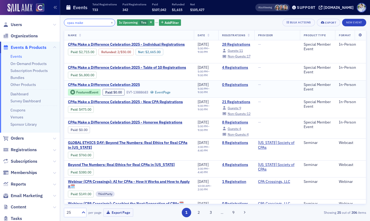
type input "cpas make"
click at [118, 87] on span "CPAs Make a Difference Celebration 2025" at bounding box center [113, 85] width 90 height 5
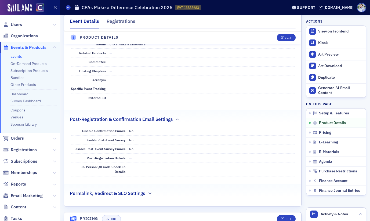
scroll to position [296, 0]
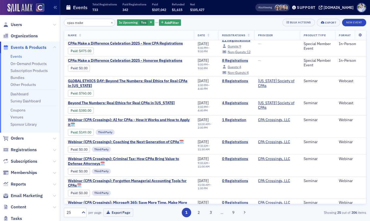
scroll to position [62, 0]
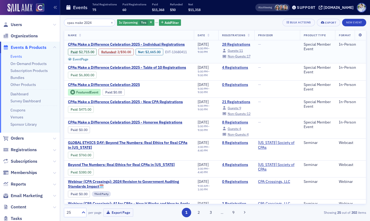
type input "cpas make 2024"
click at [183, 55] on td "CPAs Make a Difference Celebration 2025 - Individual Registrations Paid : $2,71…" at bounding box center [129, 51] width 130 height 23
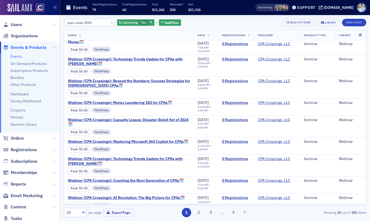
scroll to position [363, 0]
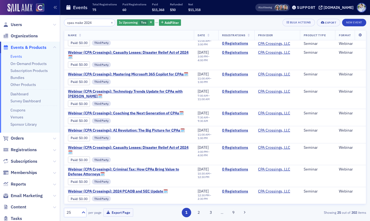
drag, startPoint x: 183, startPoint y: 55, endPoint x: 152, endPoint y: 24, distance: 44.3
click at [152, 24] on div "Is Upcoming Yes Add Filter" at bounding box center [149, 23] width 64 height 8
drag, startPoint x: 152, startPoint y: 24, endPoint x: 160, endPoint y: 22, distance: 8.7
click at [165, 22] on span "Add Filter" at bounding box center [172, 22] width 14 height 5
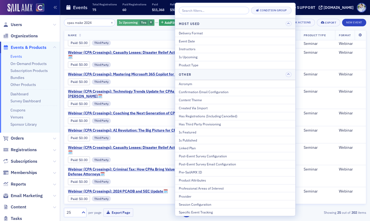
drag, startPoint x: 160, startPoint y: 22, endPoint x: 143, endPoint y: 20, distance: 17.8
click at [143, 20] on div "Is Upcoming Yes" at bounding box center [135, 22] width 37 height 7
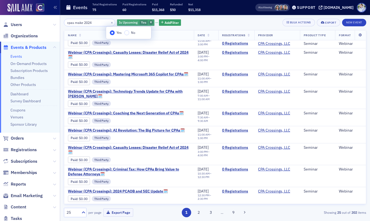
drag, startPoint x: 143, startPoint y: 20, endPoint x: 144, endPoint y: 23, distance: 2.8
click at [150, 23] on icon "button" at bounding box center [151, 22] width 2 height 3
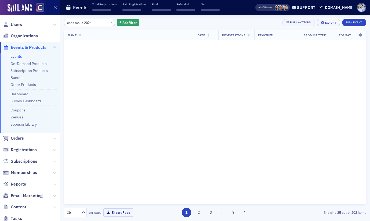
scroll to position [0, 0]
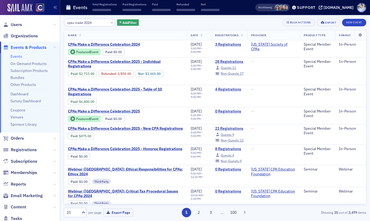
click at [141, 43] on span "CPAs Make a Difference Celebration 2024" at bounding box center [113, 44] width 90 height 5
drag, startPoint x: 144, startPoint y: 23, endPoint x: 141, endPoint y: 43, distance: 20.7
click at [141, 43] on span "CPAs Make a Difference Celebration 2024" at bounding box center [113, 44] width 90 height 5
click at [137, 44] on span "CPAs Make a Difference Celebration 2024" at bounding box center [113, 44] width 90 height 5
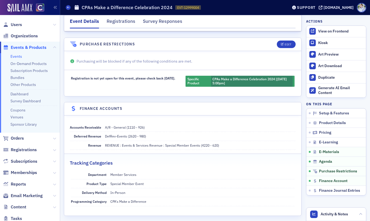
scroll to position [768, 0]
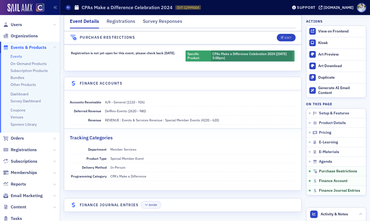
click at [108, 175] on div "Programming Category CPA's Make a Difference" at bounding box center [183, 176] width 224 height 9
drag, startPoint x: 108, startPoint y: 176, endPoint x: 169, endPoint y: 173, distance: 61.1
click at [169, 173] on div "Programming Category CPA's Make a Difference" at bounding box center [183, 176] width 224 height 9
click at [163, 176] on dd "CPA's Make a Difference" at bounding box center [202, 176] width 185 height 9
click at [162, 176] on dd "CPA's Make a Difference" at bounding box center [202, 176] width 185 height 9
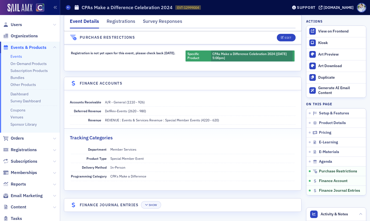
click at [162, 176] on dd "CPA's Make a Difference" at bounding box center [202, 176] width 185 height 9
click at [186, 134] on div "Tracking Categories" at bounding box center [183, 135] width 226 height 13
drag, startPoint x: 155, startPoint y: 200, endPoint x: 151, endPoint y: 203, distance: 5.2
click at [155, 200] on header "Finance Journal Entries Show" at bounding box center [182, 205] width 237 height 13
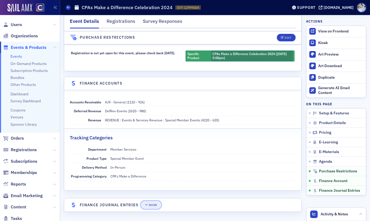
click at [151, 204] on div "Show" at bounding box center [153, 205] width 8 height 3
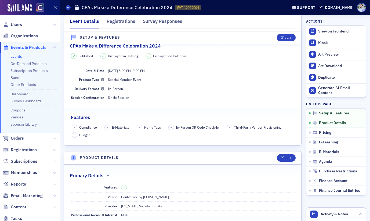
scroll to position [0, 0]
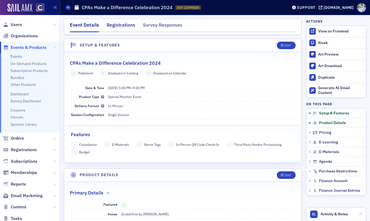
click at [118, 26] on div "Registrations" at bounding box center [121, 27] width 29 height 10
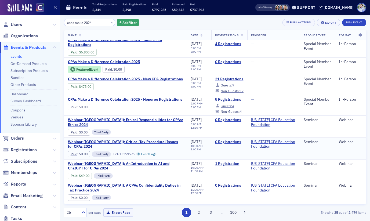
scroll to position [43, 0]
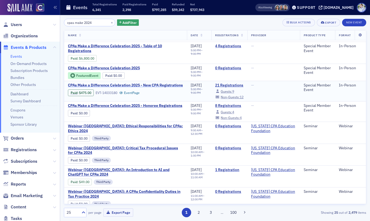
click at [147, 86] on span "CPAs Make a Difference Celebration 2025 - New CPA Registrations" at bounding box center [125, 85] width 115 height 5
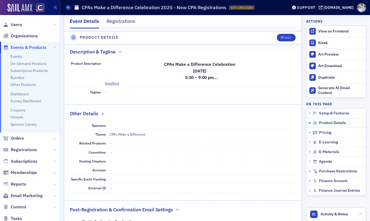
scroll to position [227, 0]
drag, startPoint x: 112, startPoint y: 135, endPoint x: 138, endPoint y: 134, distance: 26.9
click at [138, 134] on span "CPA's Make a Difference" at bounding box center [128, 134] width 36 height 4
click at [139, 134] on span "CPA's Make a Difference" at bounding box center [128, 134] width 36 height 4
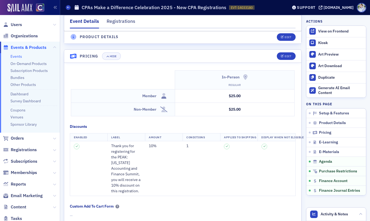
scroll to position [814, 0]
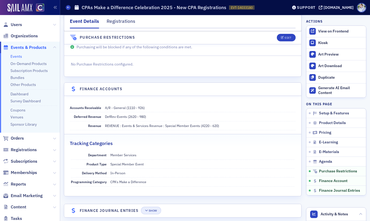
drag, startPoint x: 150, startPoint y: 200, endPoint x: 153, endPoint y: 205, distance: 5.7
click at [150, 204] on header "Finance Journal Entries Show" at bounding box center [182, 210] width 237 height 13
click at [157, 207] on button "Show" at bounding box center [151, 211] width 20 height 8
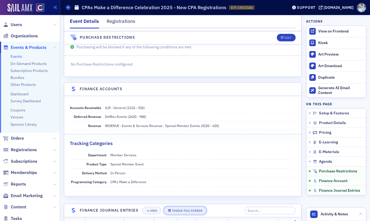
click at [176, 207] on button "Toggle Full Screen" at bounding box center [185, 211] width 42 height 8
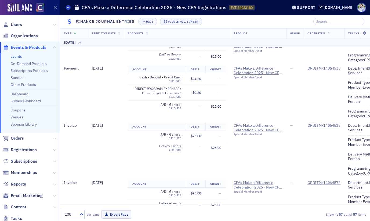
scroll to position [1128, 0]
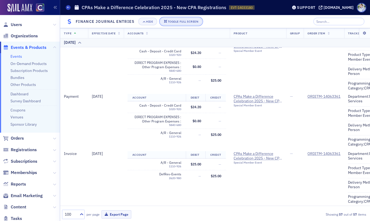
click at [174, 24] on button "Toggle Full Screen" at bounding box center [181, 22] width 42 height 8
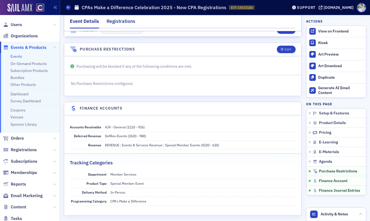
scroll to position [814, 0]
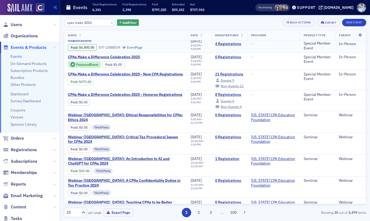
scroll to position [102, 0]
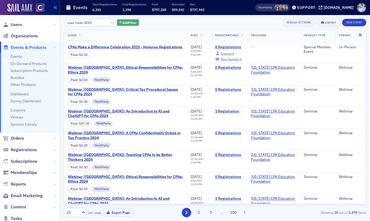
click at [123, 23] on span "Add Filter" at bounding box center [130, 22] width 14 height 5
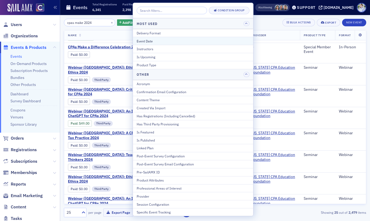
click at [154, 40] on div "Event Date" at bounding box center [193, 41] width 113 height 5
select select "9"
select select "2025"
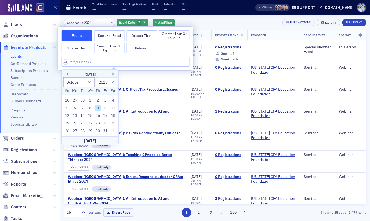
click at [87, 52] on button "Smaller Than" at bounding box center [77, 48] width 31 height 11
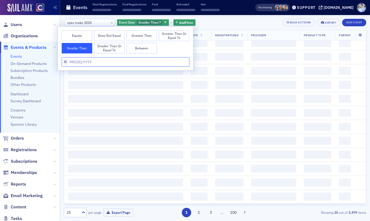
select select "9"
select select "2025"
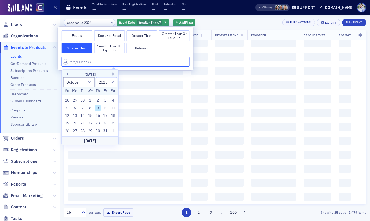
click at [99, 62] on input "text" at bounding box center [126, 61] width 128 height 9
click at [101, 82] on select "1900 1901 1902 1903 1904 1905 1906 1907 1908 1909 1910 1911 1912 1913 1914 1915…" at bounding box center [107, 82] width 22 height 10
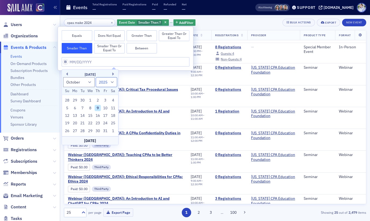
click at [96, 77] on select "1900 1901 1902 1903 1904 1905 1906 1907 1908 1909 1910 1911 1912 1913 1914 1915…" at bounding box center [107, 82] width 22 height 10
click at [82, 83] on select "January February March April May June July August September October November De…" at bounding box center [79, 82] width 32 height 10
select select "0"
click at [63, 77] on select "January February March April May June July August September October November De…" at bounding box center [79, 82] width 32 height 10
click at [91, 101] on div "1" at bounding box center [90, 100] width 6 height 6
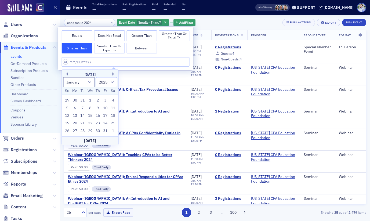
type input "01/01/2025"
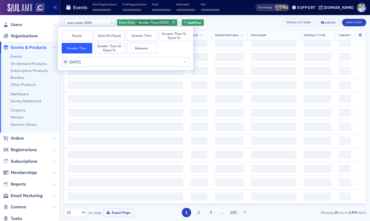
click at [176, 13] on div "Events Total Registrations ‌ Paid Registrations ‌ Paid ‌ Refunded ‌ Net ‌" at bounding box center [152, 8] width 173 height 14
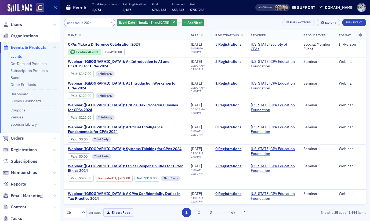
drag, startPoint x: 96, startPoint y: 26, endPoint x: 94, endPoint y: 23, distance: 3.5
click at [96, 25] on div "cpas make 2024 × Event Date Smaller Than : 1/1/2025 Add Filter Bulk Actions Exp…" at bounding box center [215, 118] width 303 height 199
click at [94, 23] on input "cpas make 2024" at bounding box center [89, 23] width 51 height 8
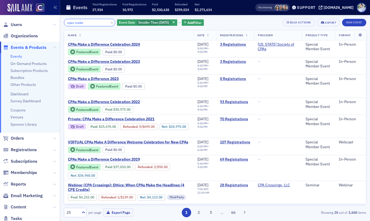
type input "cpas make"
click at [18, 87] on ul "Events On-Demand Products Subscription Products Bundles Other Products Dashboar…" at bounding box center [30, 93] width 60 height 80
drag, startPoint x: 19, startPoint y: 87, endPoint x: 46, endPoint y: 71, distance: 31.3
click at [19, 87] on link "Other Products" at bounding box center [23, 84] width 26 height 5
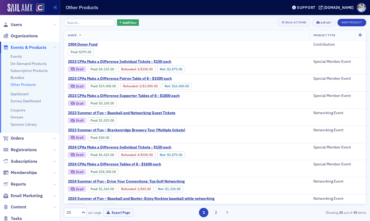
click at [81, 23] on input "search" at bounding box center [89, 23] width 51 height 8
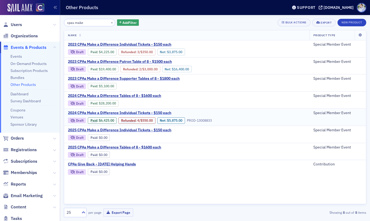
type input "cpas make"
click at [134, 111] on span "2024 CPAs Make a Difference Individual Tickets - $150 each" at bounding box center [119, 113] width 103 height 5
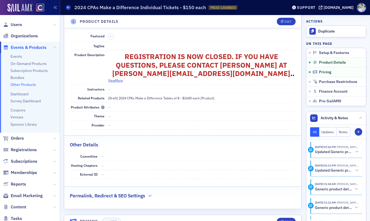
scroll to position [103, 0]
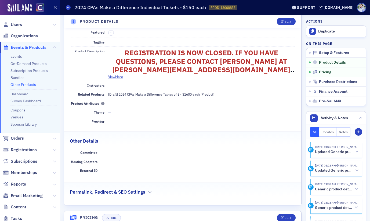
click at [109, 113] on span "—" at bounding box center [109, 112] width 3 height 4
click at [113, 111] on dd "—" at bounding box center [201, 112] width 187 height 9
click at [111, 112] on dd "—" at bounding box center [201, 112] width 187 height 9
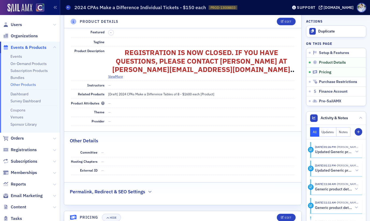
click at [110, 112] on span "—" at bounding box center [109, 112] width 3 height 4
click at [109, 112] on span "—" at bounding box center [109, 112] width 3 height 4
click at [213, 174] on div "External ID —" at bounding box center [183, 170] width 224 height 9
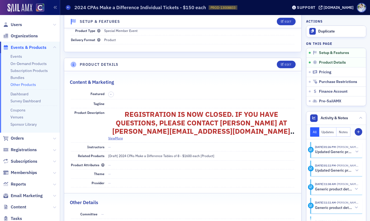
scroll to position [0, 0]
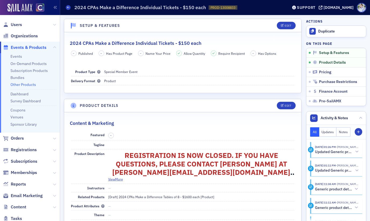
drag, startPoint x: 173, startPoint y: 82, endPoint x: 174, endPoint y: 85, distance: 3.0
click at [173, 82] on dd "Product" at bounding box center [199, 81] width 191 height 9
click at [284, 103] on button "Edit" at bounding box center [286, 106] width 19 height 8
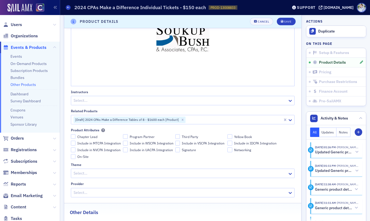
scroll to position [422, 0]
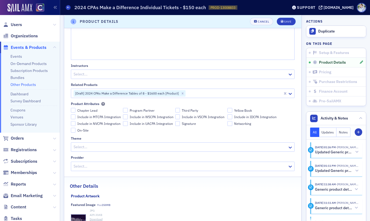
click at [104, 144] on div at bounding box center [180, 147] width 214 height 7
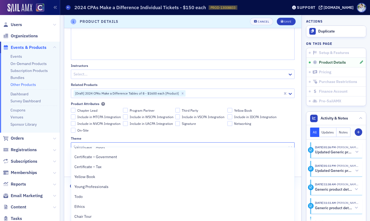
scroll to position [18, 0]
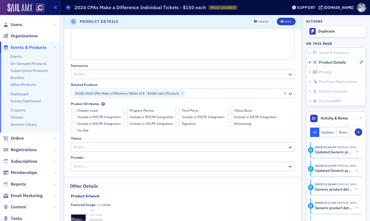
click at [62, 134] on div "Setup & Features 2024 CPAs Make a Difference Individual Tickets - $150 each – P…" at bounding box center [215, 125] width 310 height 1065
drag, startPoint x: 70, startPoint y: 133, endPoint x: 107, endPoint y: 133, distance: 37.1
drag, startPoint x: 94, startPoint y: 133, endPoint x: 88, endPoint y: 134, distance: 5.5
click at [92, 137] on div "Theme" at bounding box center [183, 139] width 224 height 4
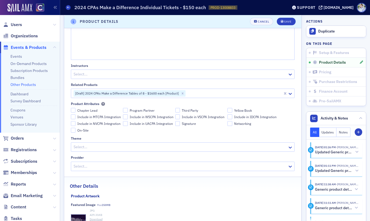
click at [74, 137] on div "Theme" at bounding box center [76, 139] width 10 height 4
click at [74, 144] on input "Theme" at bounding box center [73, 147] width 1 height 6
click at [74, 137] on div "Theme" at bounding box center [76, 139] width 10 height 4
click at [74, 144] on input "Theme" at bounding box center [73, 147] width 1 height 6
click at [78, 137] on div "Theme" at bounding box center [76, 139] width 10 height 4
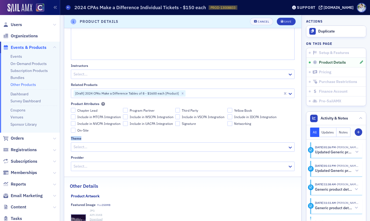
click at [74, 144] on input "Theme" at bounding box center [73, 147] width 1 height 6
click at [78, 137] on div "Theme" at bounding box center [76, 139] width 10 height 4
click at [74, 144] on input "Theme" at bounding box center [73, 147] width 1 height 6
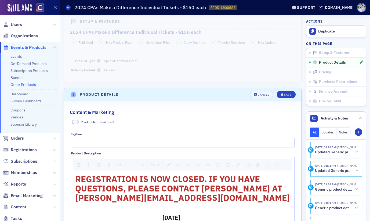
scroll to position [0, 0]
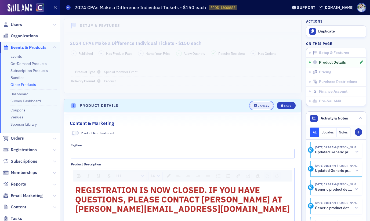
click at [259, 106] on div "Cancel" at bounding box center [263, 105] width 11 height 3
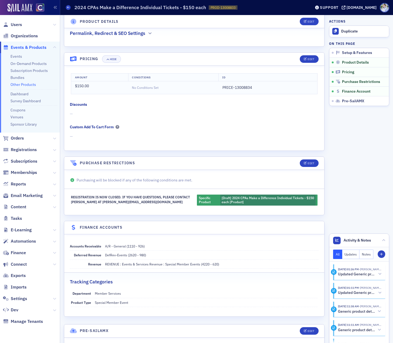
scroll to position [267, 0]
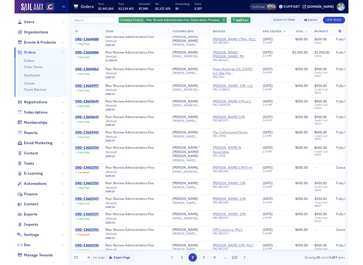
scroll to position [205, 0]
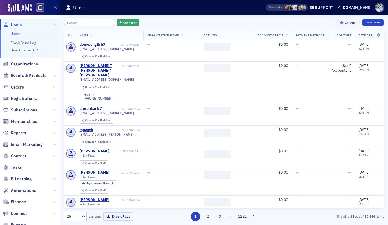
scroll to position [4, 0]
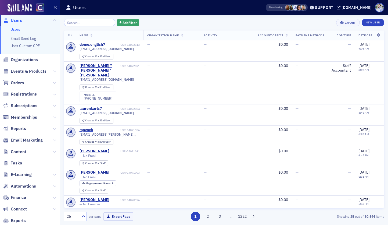
click at [53, 140] on icon at bounding box center [54, 139] width 3 height 3
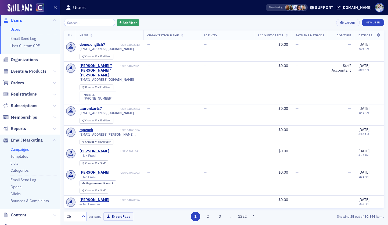
click at [22, 150] on link "Campaigns" at bounding box center [19, 149] width 19 height 5
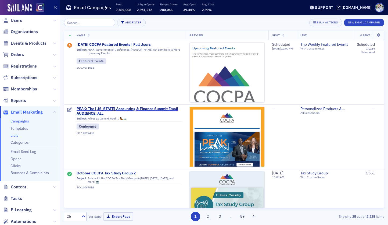
click at [14, 137] on link "Lists" at bounding box center [14, 135] width 8 height 5
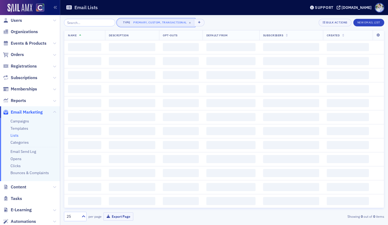
click at [155, 22] on div "Primary, Custom, Transactional" at bounding box center [159, 22] width 53 height 5
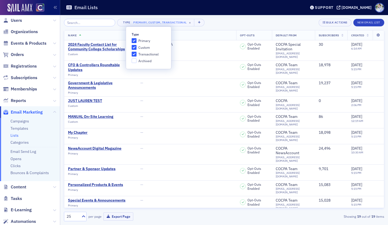
drag, startPoint x: 143, startPoint y: 55, endPoint x: 143, endPoint y: 50, distance: 4.6
click at [143, 54] on span "Transactional" at bounding box center [148, 54] width 20 height 5
click at [137, 54] on input "Transactional" at bounding box center [134, 54] width 5 height 5
checkbox input "false"
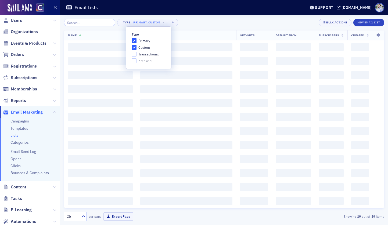
click at [143, 49] on span "Custom" at bounding box center [144, 47] width 12 height 5
click at [137, 49] on input "Custom" at bounding box center [134, 47] width 5 height 5
checkbox input "false"
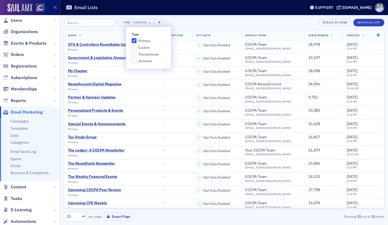
click at [175, 18] on div "Type Primary × Bulk Actions New Email List Name Description Opt-Outs Default Fr…" at bounding box center [224, 120] width 320 height 210
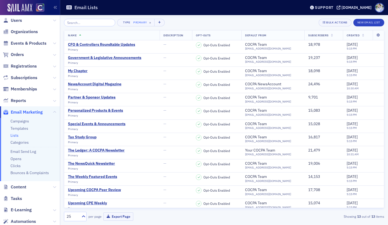
click at [185, 18] on div "Type Primary × Bulk Actions New Email List Name Description Opt-Outs Default Fr…" at bounding box center [224, 120] width 320 height 210
click at [362, 8] on div "[DOMAIN_NAME]" at bounding box center [357, 7] width 30 height 5
click at [24, 143] on link "Categories" at bounding box center [19, 142] width 18 height 5
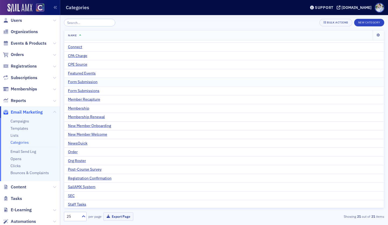
scroll to position [16, 0]
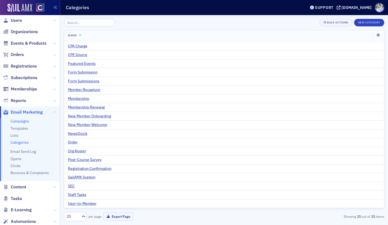
click at [15, 121] on link "Campaigns" at bounding box center [19, 121] width 19 height 5
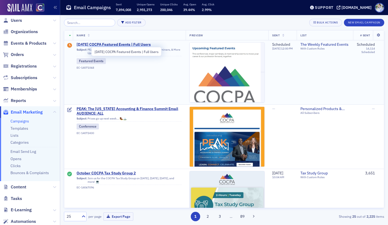
click at [106, 45] on span "[DATE] COCPA Featured Events | Full Users" at bounding box center [129, 44] width 105 height 5
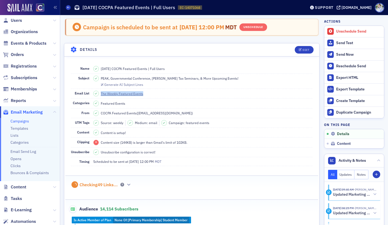
drag, startPoint x: 152, startPoint y: 93, endPoint x: 101, endPoint y: 95, distance: 51.6
click at [101, 95] on dd "The Weekly Featured Events" at bounding box center [203, 93] width 220 height 9
click at [99, 101] on div "Featured Events" at bounding box center [109, 104] width 32 height 6
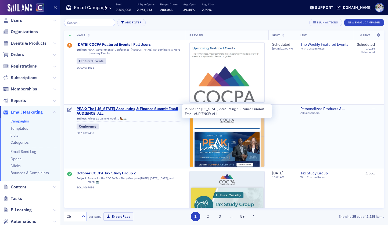
click at [94, 110] on span "PEAK: The [US_STATE] Accounting & Finance Summit Email AUDIENCE: ALL" at bounding box center [129, 110] width 105 height 9
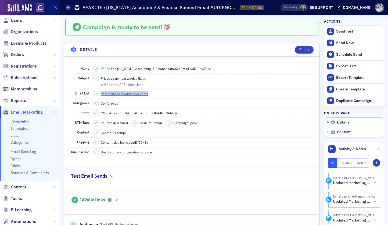
drag, startPoint x: 146, startPoint y: 93, endPoint x: 101, endPoint y: 94, distance: 45.7
click at [101, 94] on dd "Personalized Products & Events" at bounding box center [203, 93] width 220 height 9
click at [126, 103] on dd "Conference" at bounding box center [203, 102] width 220 height 9
click at [103, 104] on div "Conference" at bounding box center [109, 103] width 17 height 5
drag, startPoint x: 102, startPoint y: 104, endPoint x: 131, endPoint y: 104, distance: 29.0
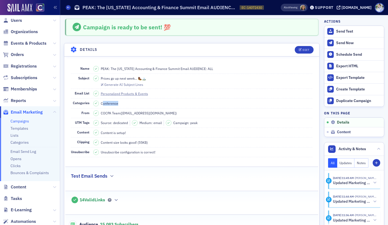
click at [131, 104] on dd "Conference" at bounding box center [203, 102] width 220 height 9
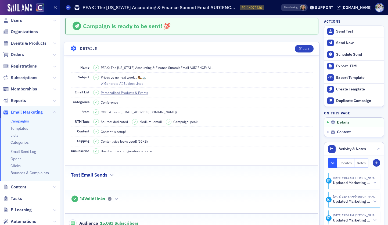
click at [20, 122] on link "Campaigns" at bounding box center [19, 121] width 19 height 5
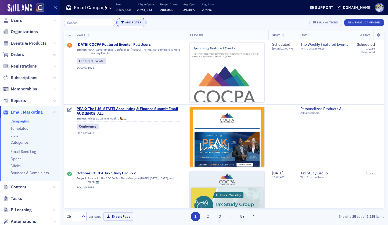
click at [125, 22] on button "Add Filter" at bounding box center [131, 23] width 28 height 8
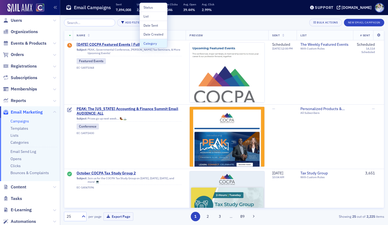
click at [152, 41] on div "Category" at bounding box center [154, 43] width 20 height 5
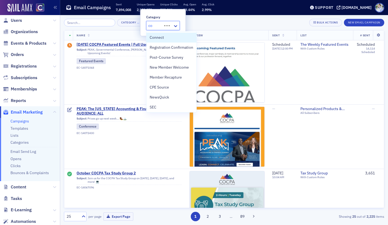
type input "con"
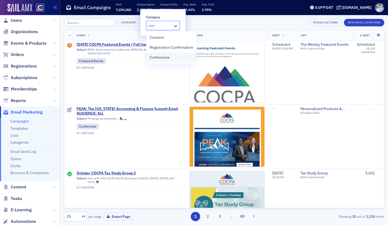
click at [158, 56] on span "Conference" at bounding box center [160, 58] width 20 height 6
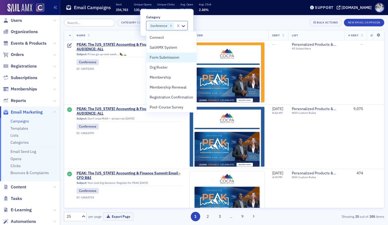
click at [106, 18] on div "Category Conference × Bulk Actions New Email Campaign Name Preview Sent List # …" at bounding box center [224, 120] width 320 height 210
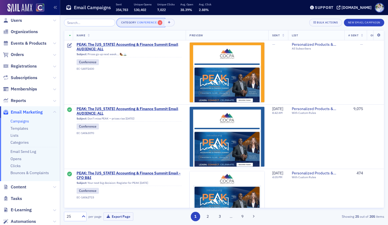
click at [158, 23] on span "×" at bounding box center [160, 22] width 5 height 5
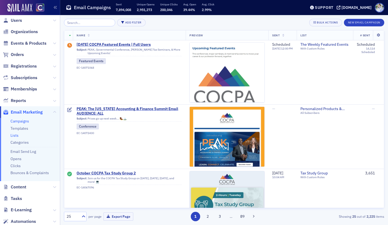
click at [17, 135] on link "Lists" at bounding box center [14, 135] width 8 height 5
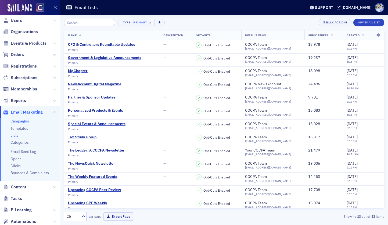
click at [27, 120] on link "Campaigns" at bounding box center [19, 121] width 19 height 5
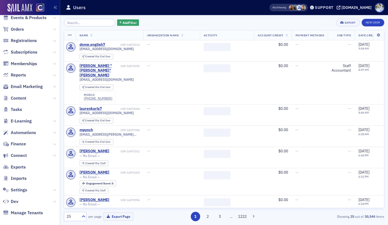
scroll to position [63, 0]
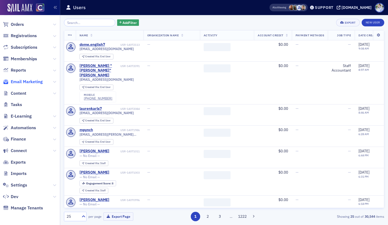
click at [27, 80] on span "Email Marketing" at bounding box center [27, 82] width 32 height 6
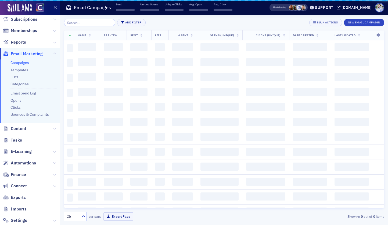
scroll to position [35, 0]
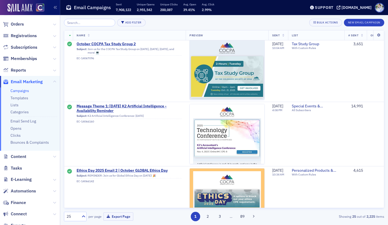
scroll to position [248, 0]
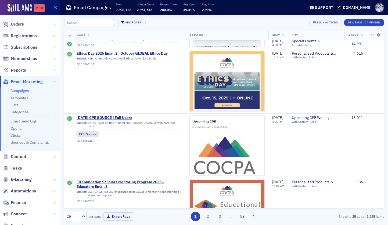
click at [42, 8] on div "Prod" at bounding box center [39, 8] width 10 height 4
